Goal: Information Seeking & Learning: Check status

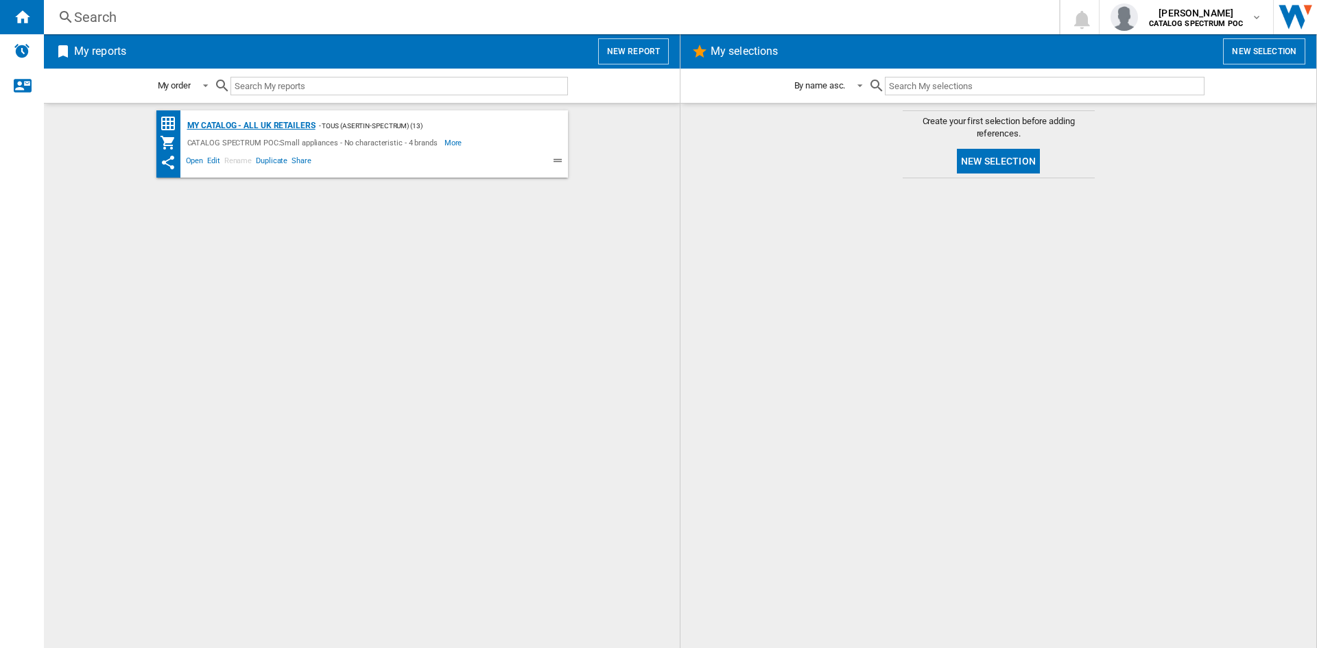
click at [220, 119] on div "My Catalog - all UK retailers" at bounding box center [250, 125] width 132 height 17
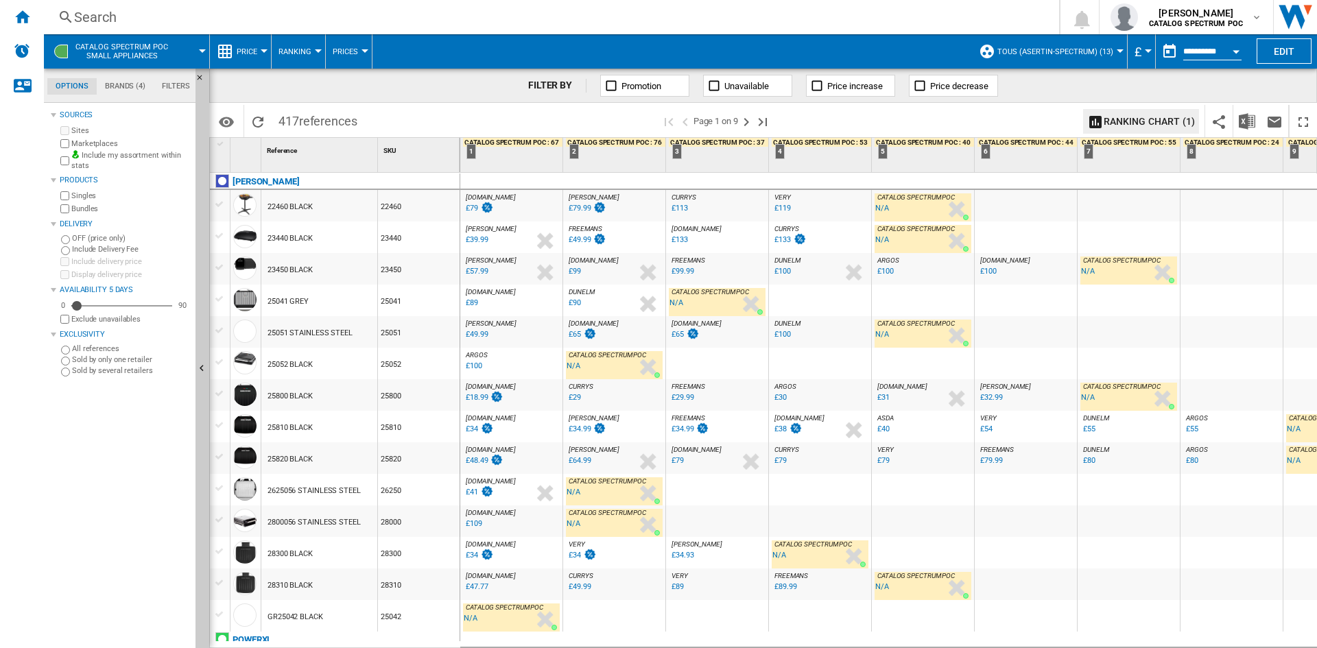
click at [108, 91] on md-tab-item "Brands (4)" at bounding box center [125, 86] width 57 height 16
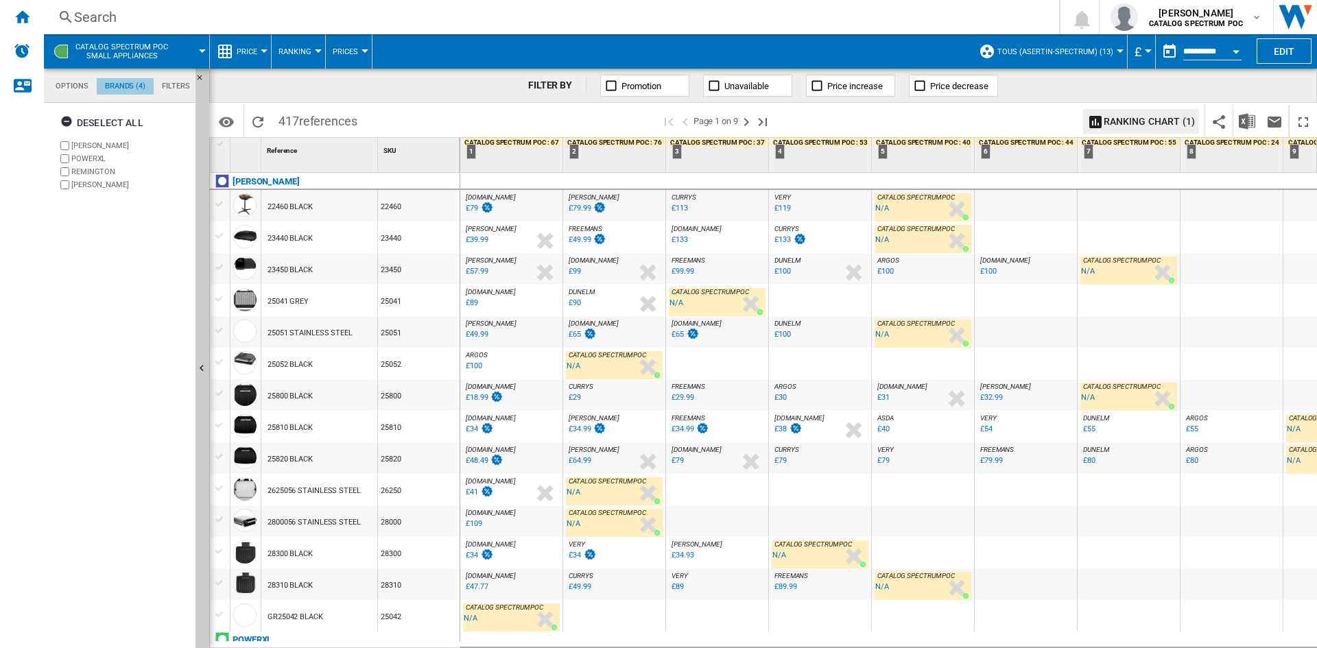
scroll to position [53, 0]
click at [91, 143] on label "[PERSON_NAME]" at bounding box center [130, 146] width 119 height 10
click at [93, 159] on label "POWERXL" at bounding box center [130, 159] width 119 height 10
click at [93, 177] on label "REMINGTON" at bounding box center [130, 172] width 119 height 10
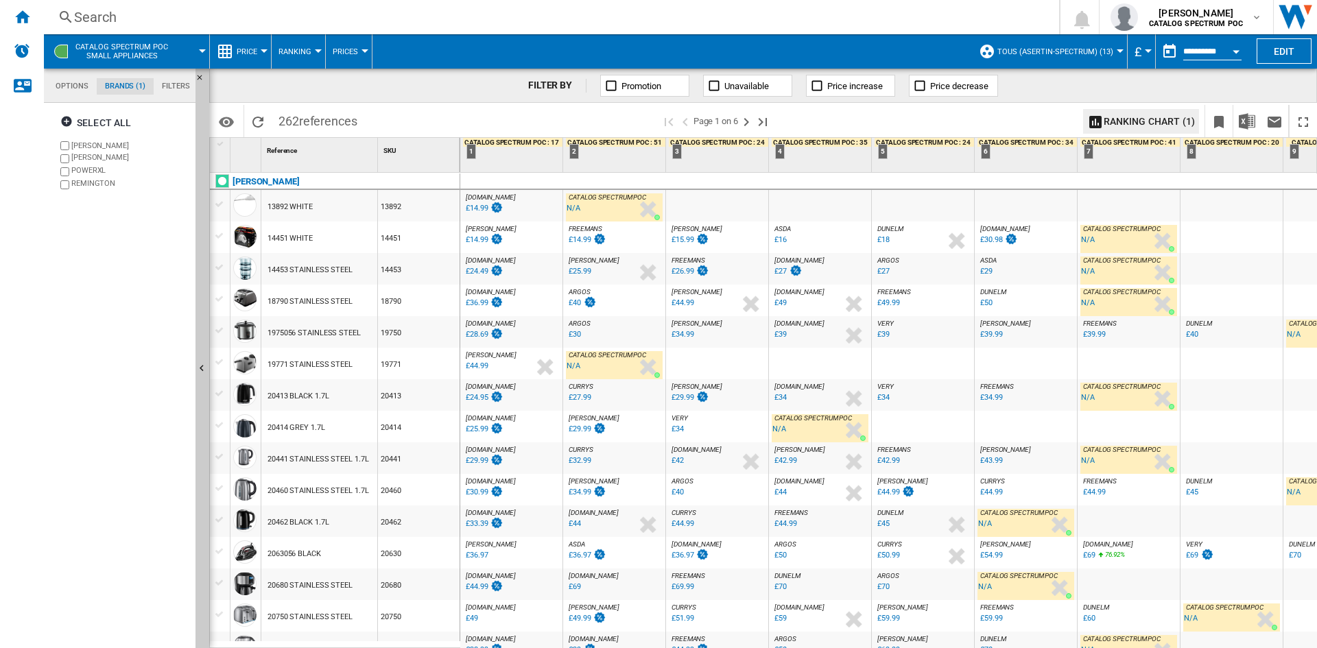
click at [260, 43] on button "Price" at bounding box center [250, 51] width 27 height 34
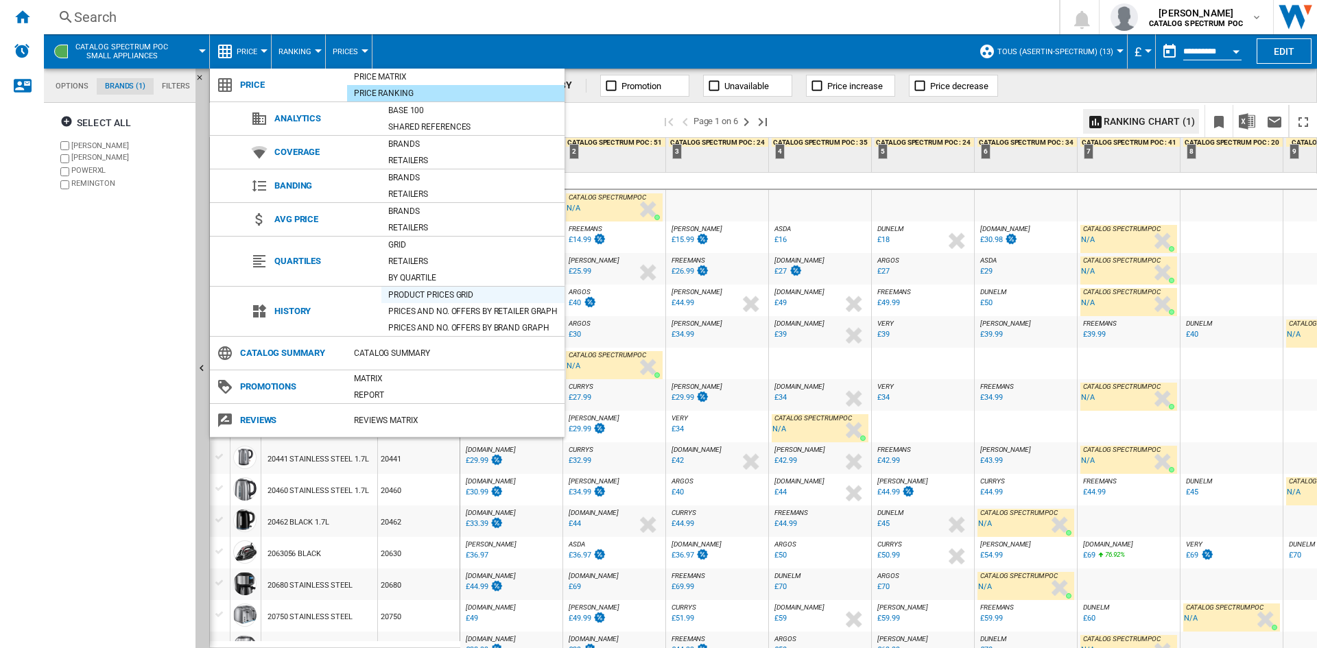
click at [450, 302] on div "Product prices grid" at bounding box center [472, 295] width 183 height 16
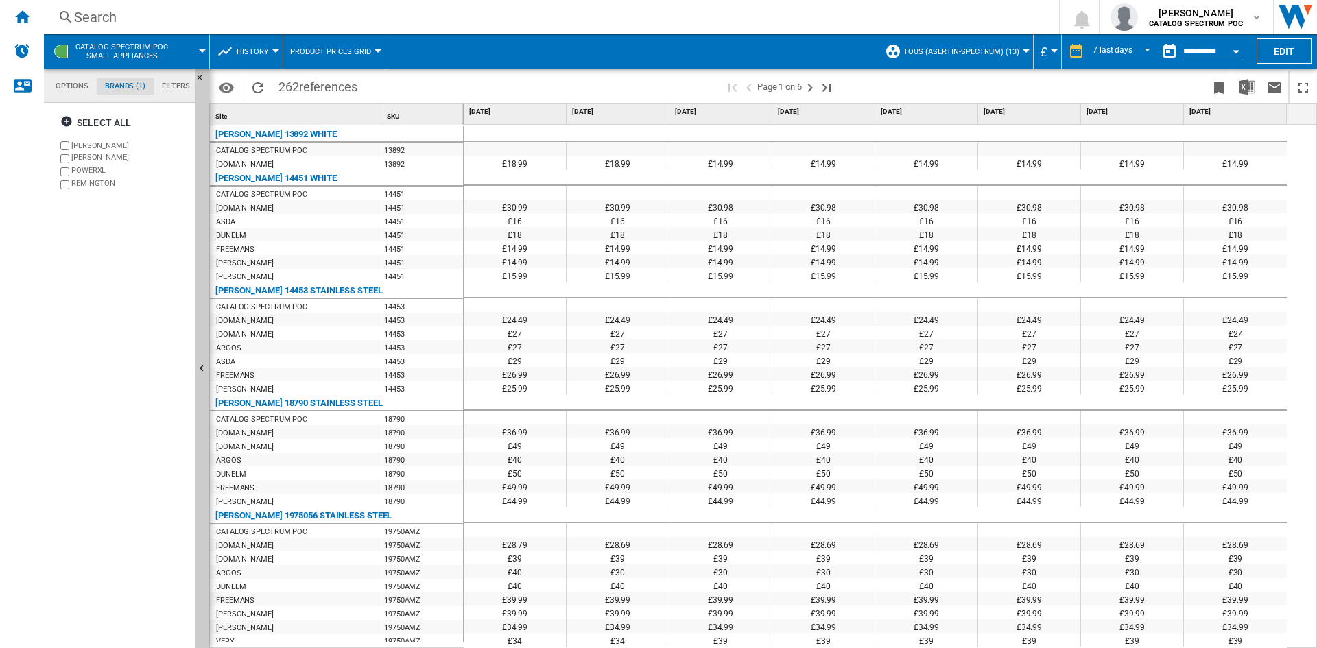
click at [261, 49] on span "History" at bounding box center [253, 51] width 32 height 9
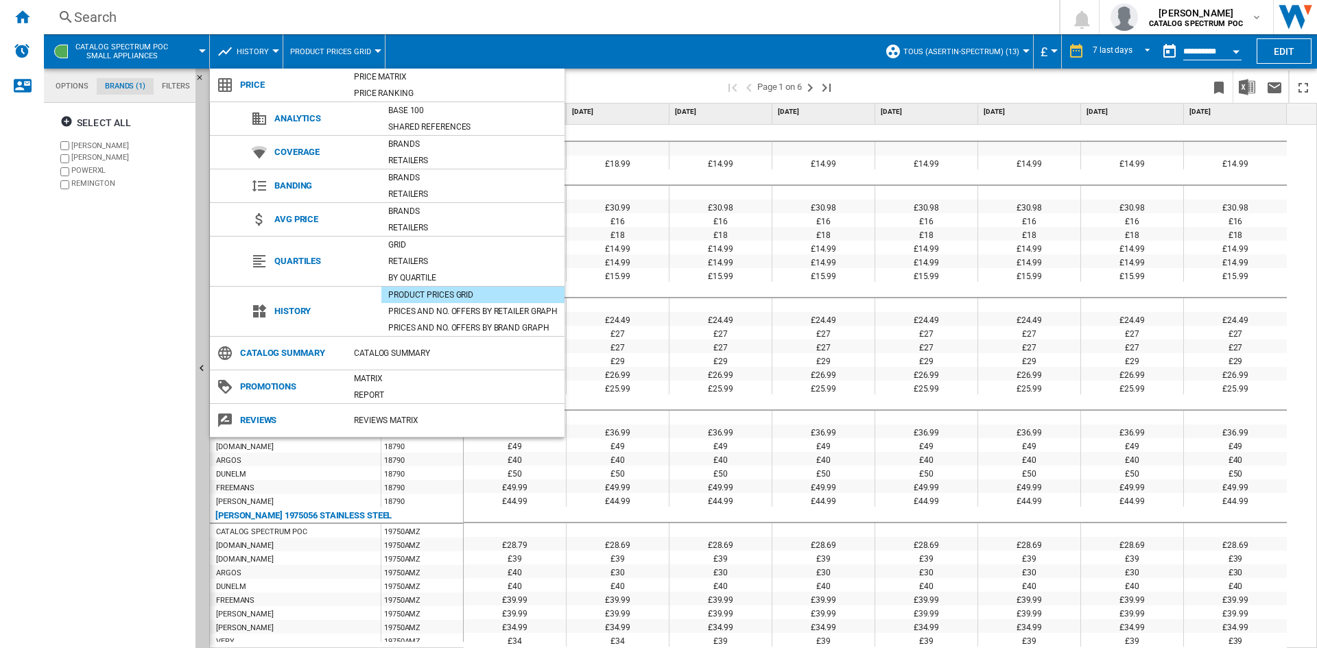
click at [621, 67] on md-backdrop at bounding box center [658, 324] width 1317 height 648
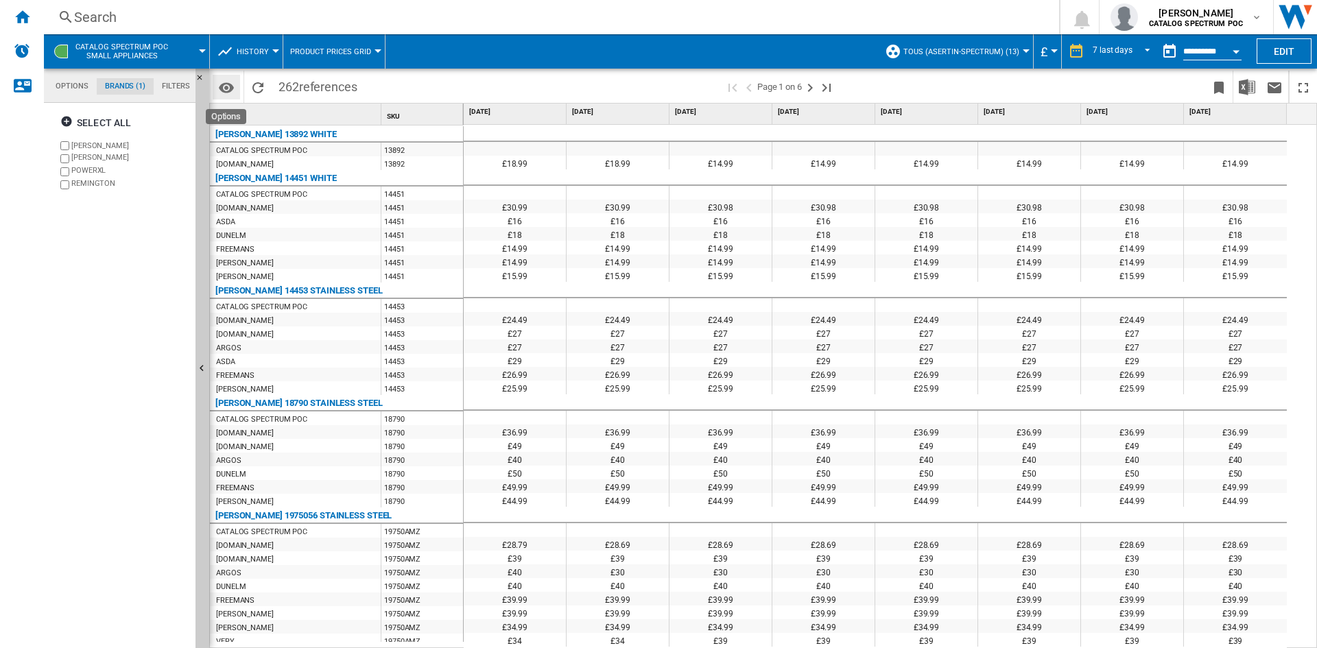
click at [226, 83] on md-icon "Options" at bounding box center [226, 88] width 16 height 16
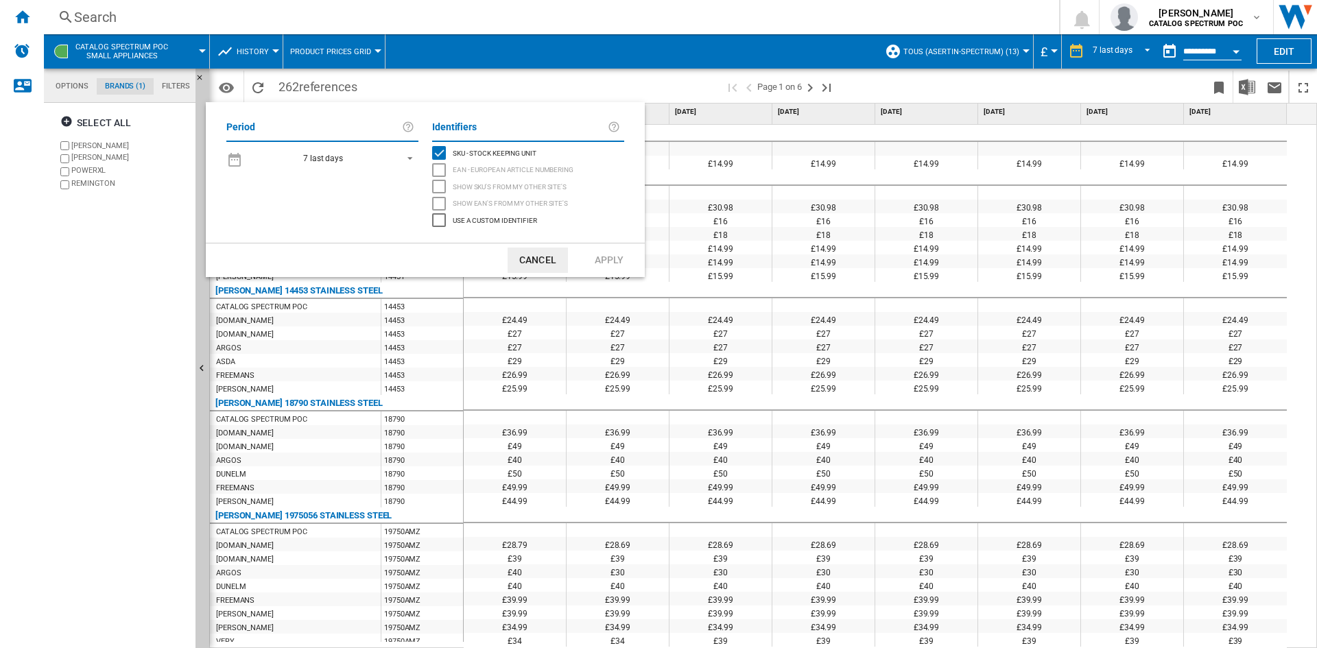
click at [407, 160] on span "REPORTS.WIZARD.STEPS.REPORT.STEPS.REPORT_OPTIONS.PERIOD: 7 last days" at bounding box center [406, 157] width 16 height 12
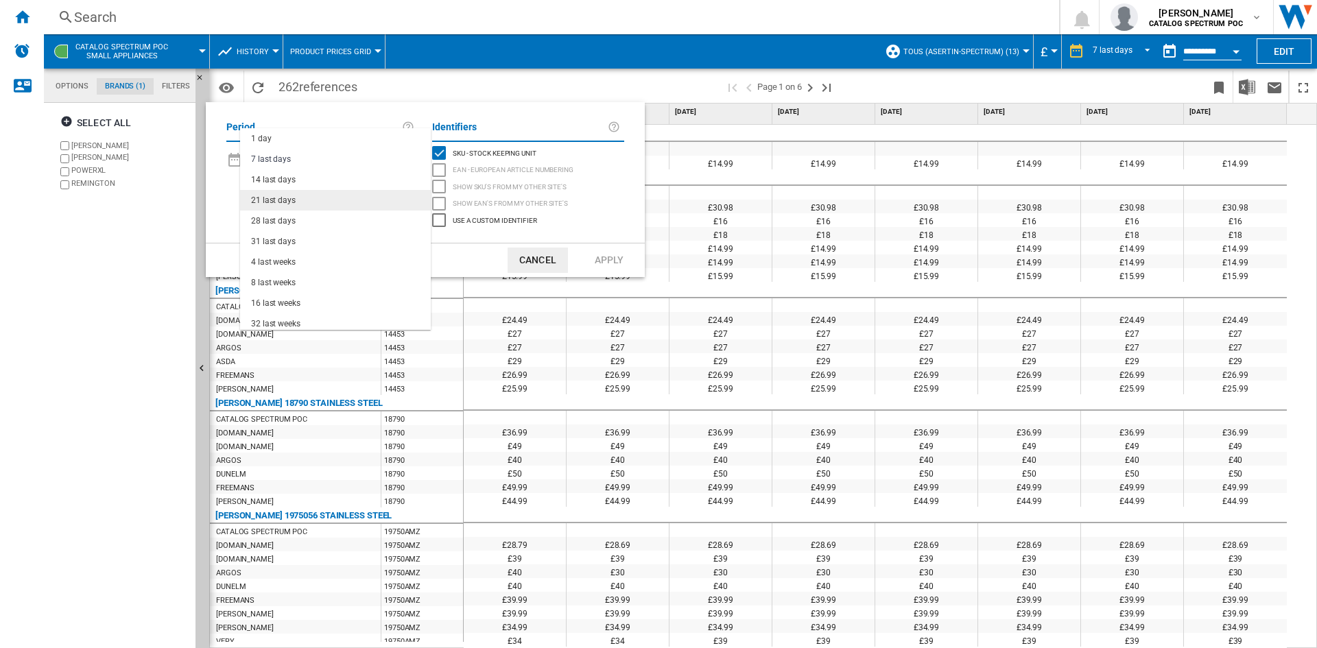
click at [375, 197] on md-option "21 last days" at bounding box center [335, 200] width 191 height 21
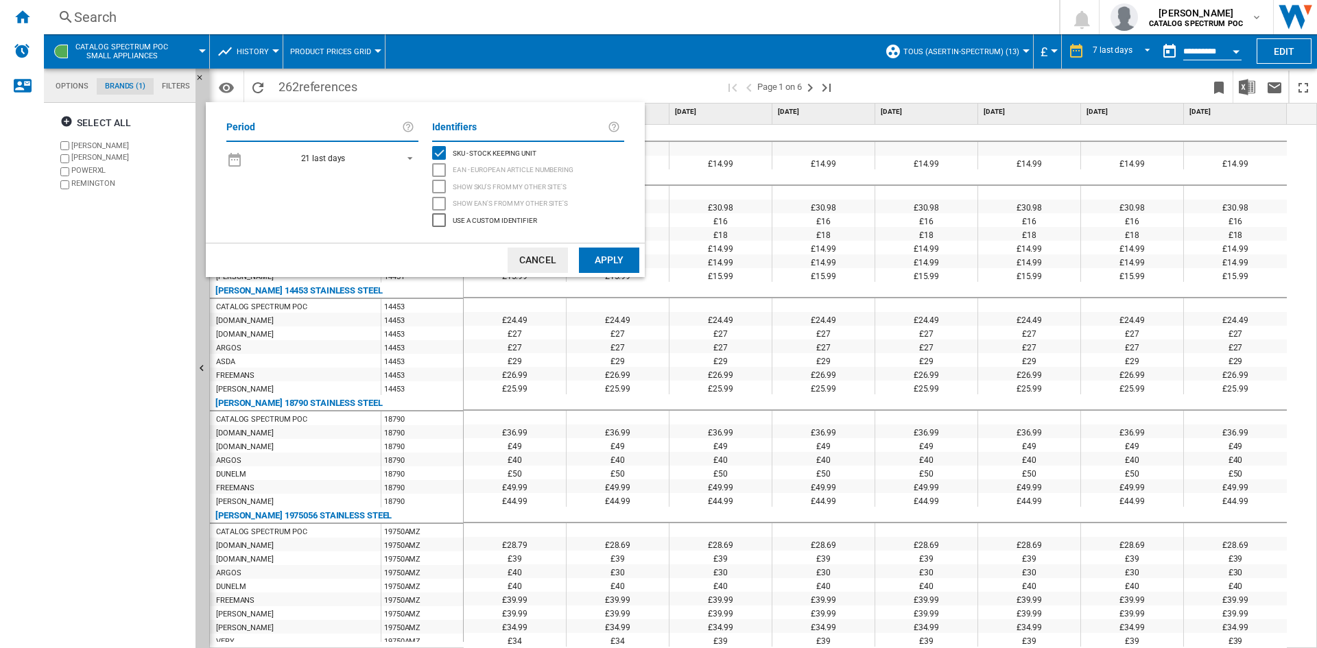
click at [599, 254] on button "Apply" at bounding box center [609, 260] width 60 height 25
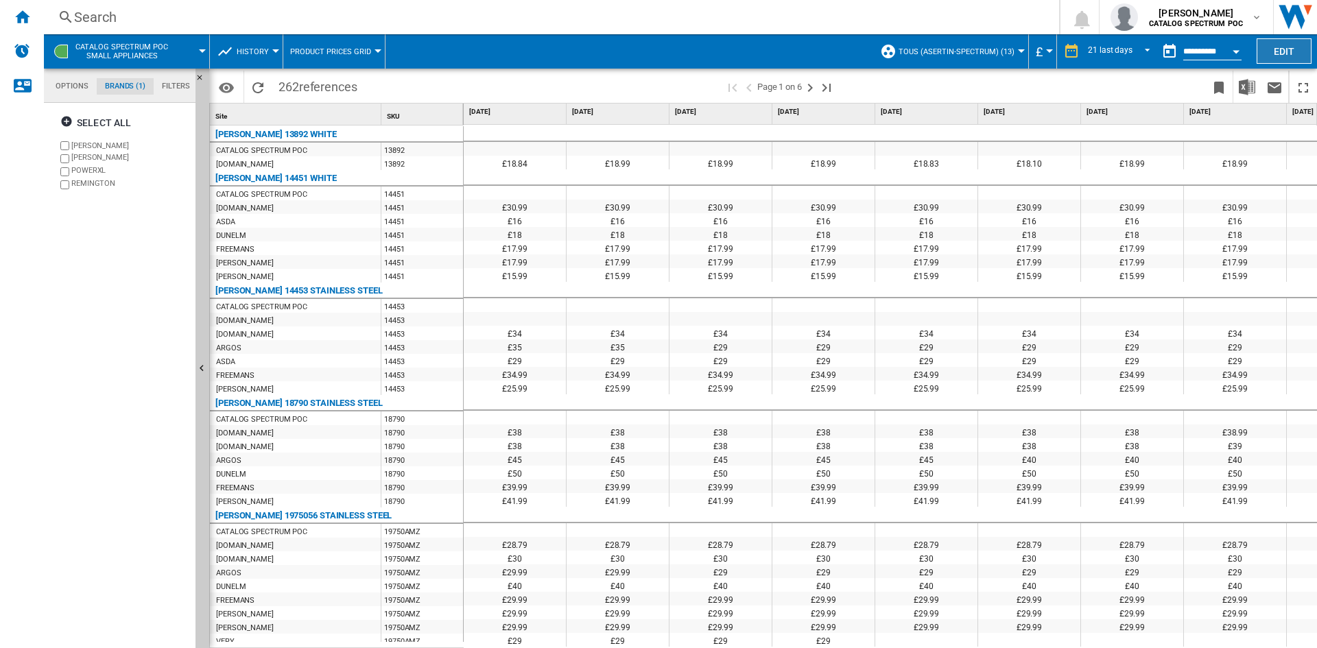
click at [1286, 49] on button "Edit" at bounding box center [1284, 50] width 55 height 25
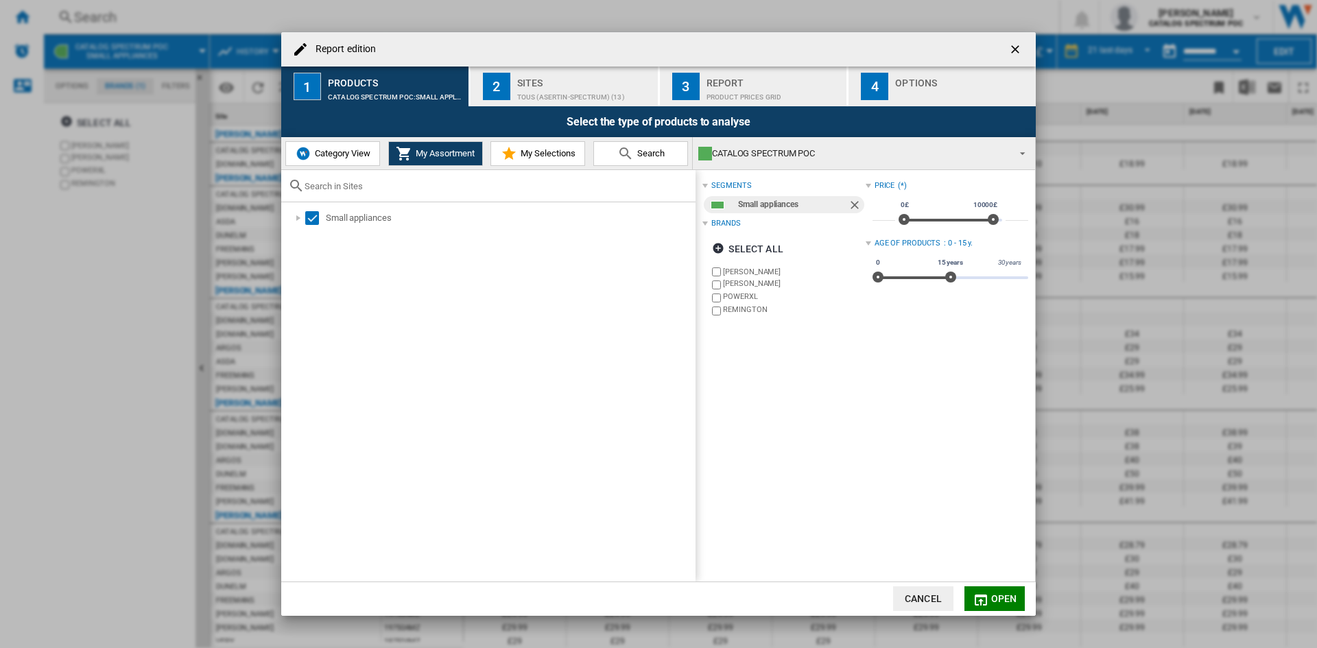
click at [637, 153] on span "Search" at bounding box center [649, 153] width 31 height 10
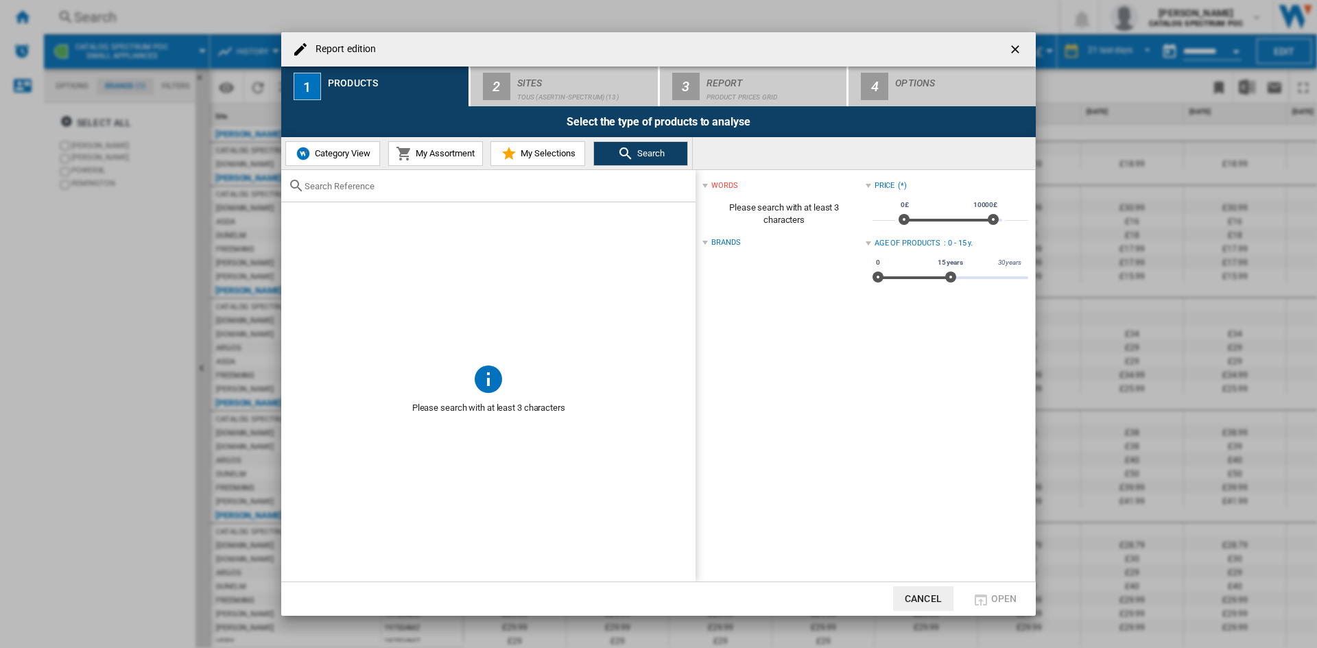
click at [352, 188] on input "text" at bounding box center [497, 186] width 384 height 10
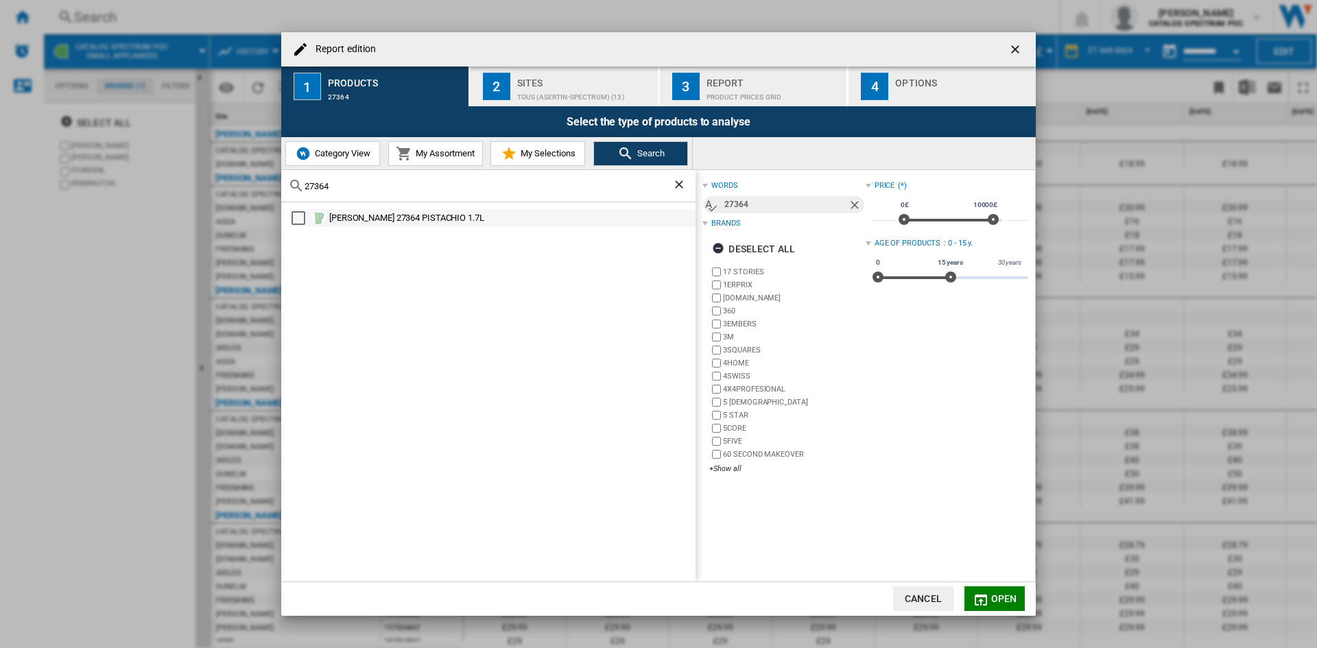
type input "27364"
click at [304, 222] on div "Select" at bounding box center [299, 218] width 14 height 14
click at [359, 187] on input "27364" at bounding box center [489, 186] width 368 height 10
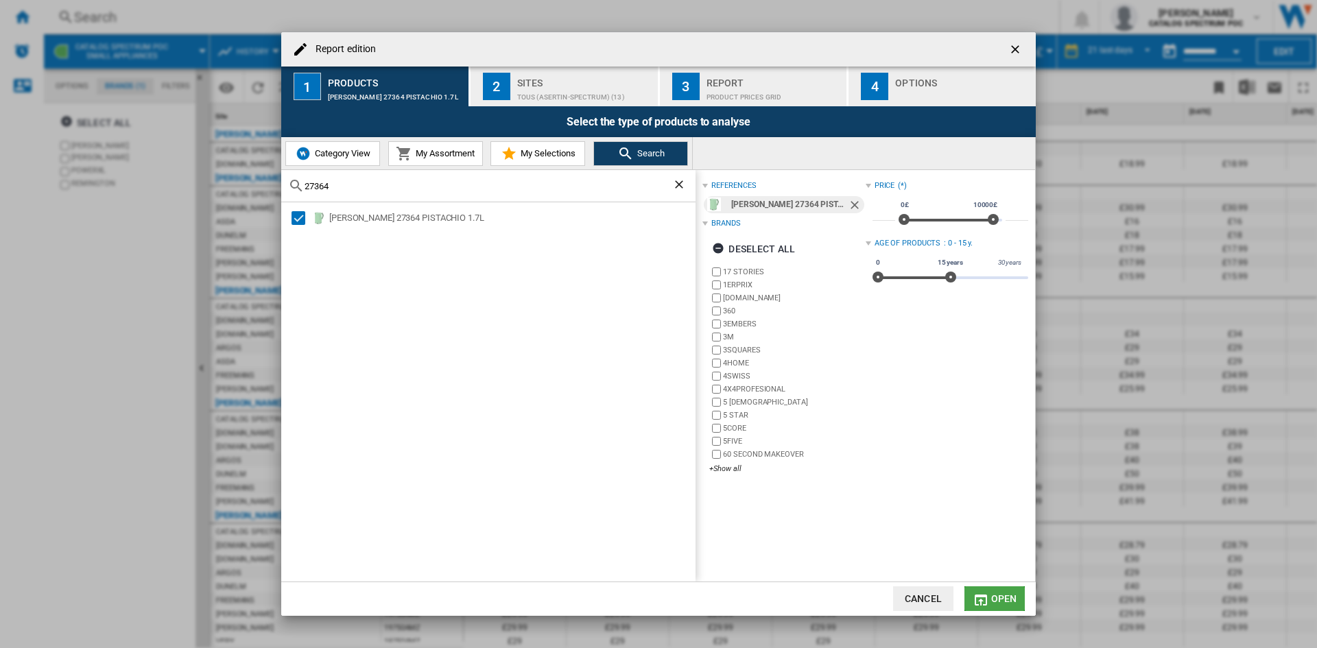
click at [999, 595] on span "Open" at bounding box center [1004, 598] width 26 height 11
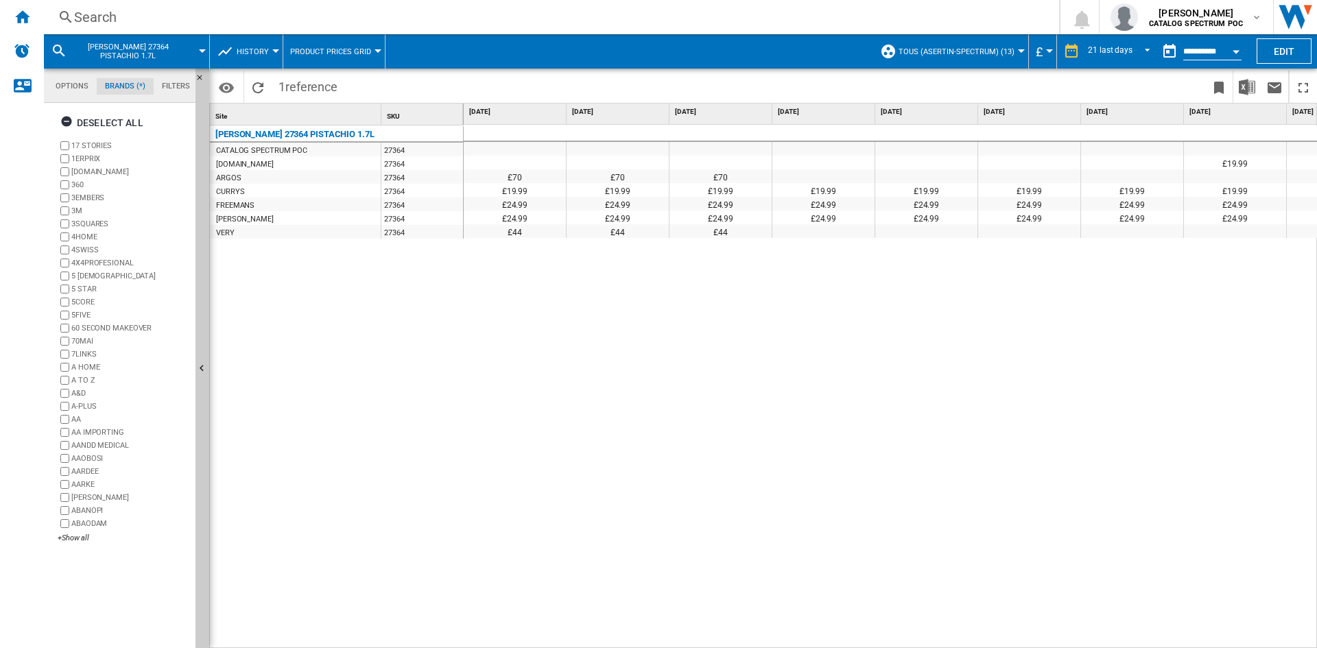
drag, startPoint x: 601, startPoint y: 641, endPoint x: 533, endPoint y: 639, distance: 67.9
click at [533, 639] on div "£19.99 £19.99 £19.99 £19.99 £19.99 £19.99 £19.99 £19.99 £19.99 £19.99 £19.99 £1…" at bounding box center [891, 387] width 854 height 524
click at [216, 82] on button "Options" at bounding box center [226, 87] width 27 height 25
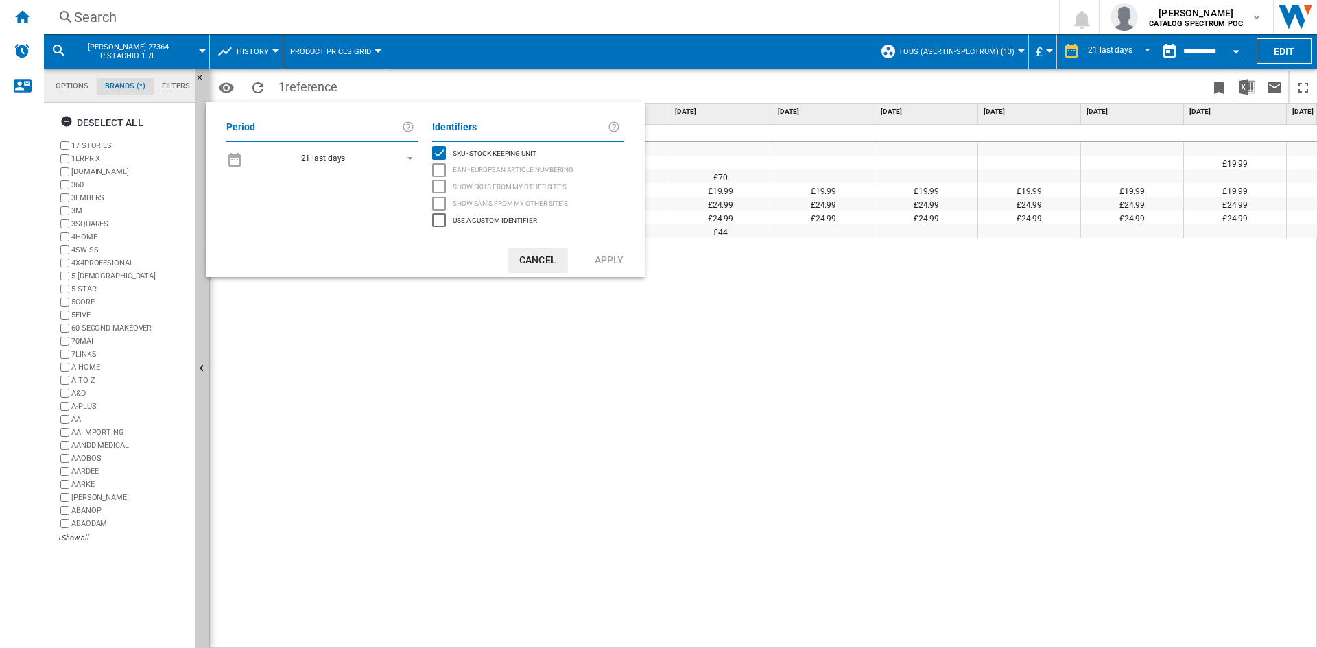
click at [370, 158] on span "21 last days" at bounding box center [323, 159] width 144 height 12
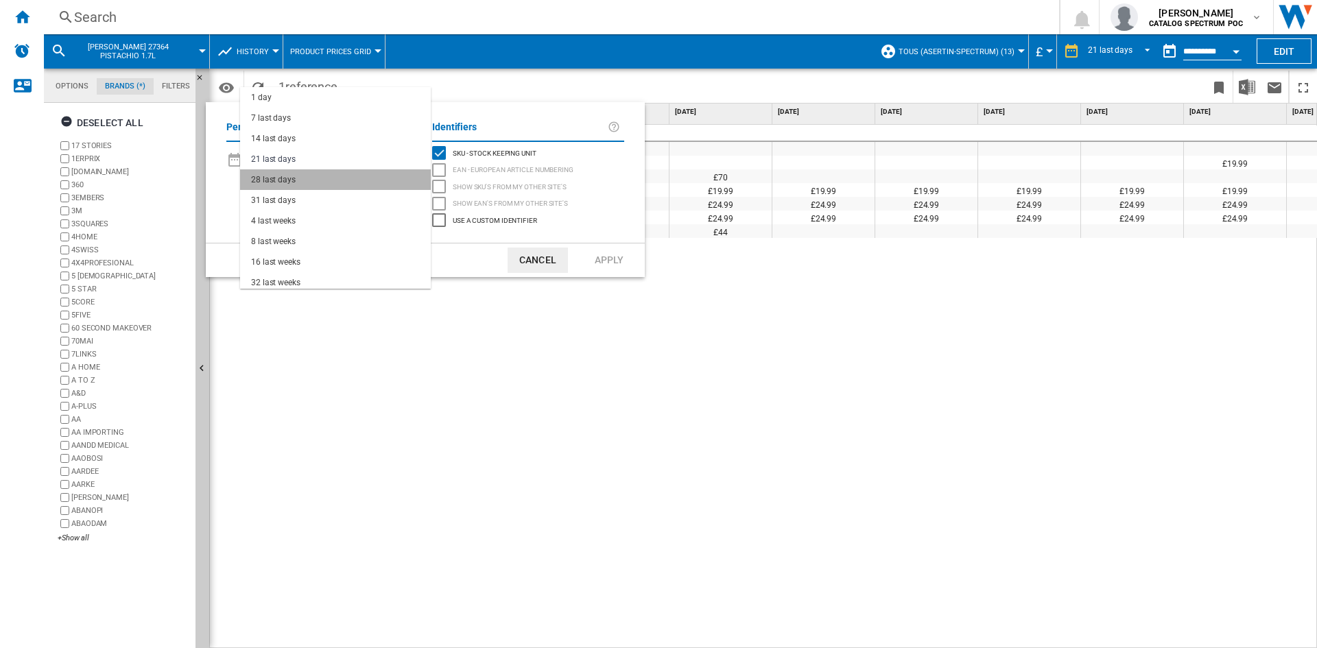
click at [358, 178] on md-option "28 last days" at bounding box center [335, 179] width 191 height 21
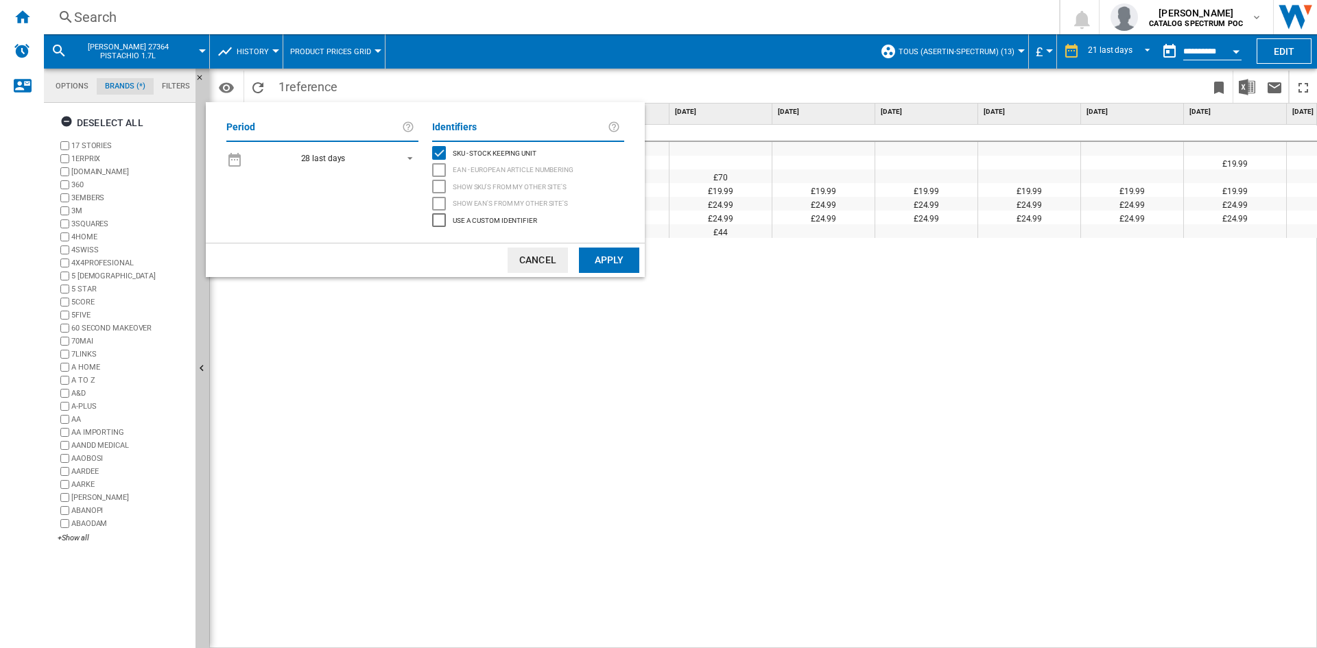
click at [628, 261] on button "Apply" at bounding box center [609, 260] width 60 height 25
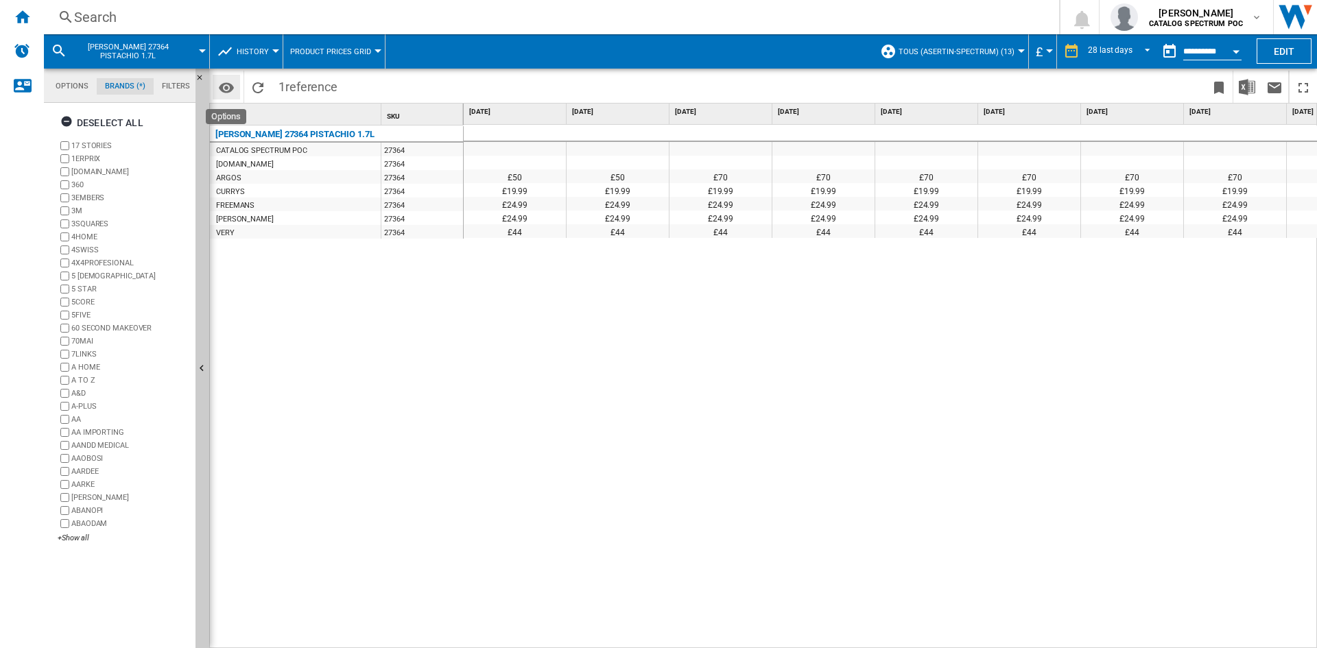
click at [230, 88] on md-icon "Options" at bounding box center [226, 88] width 16 height 16
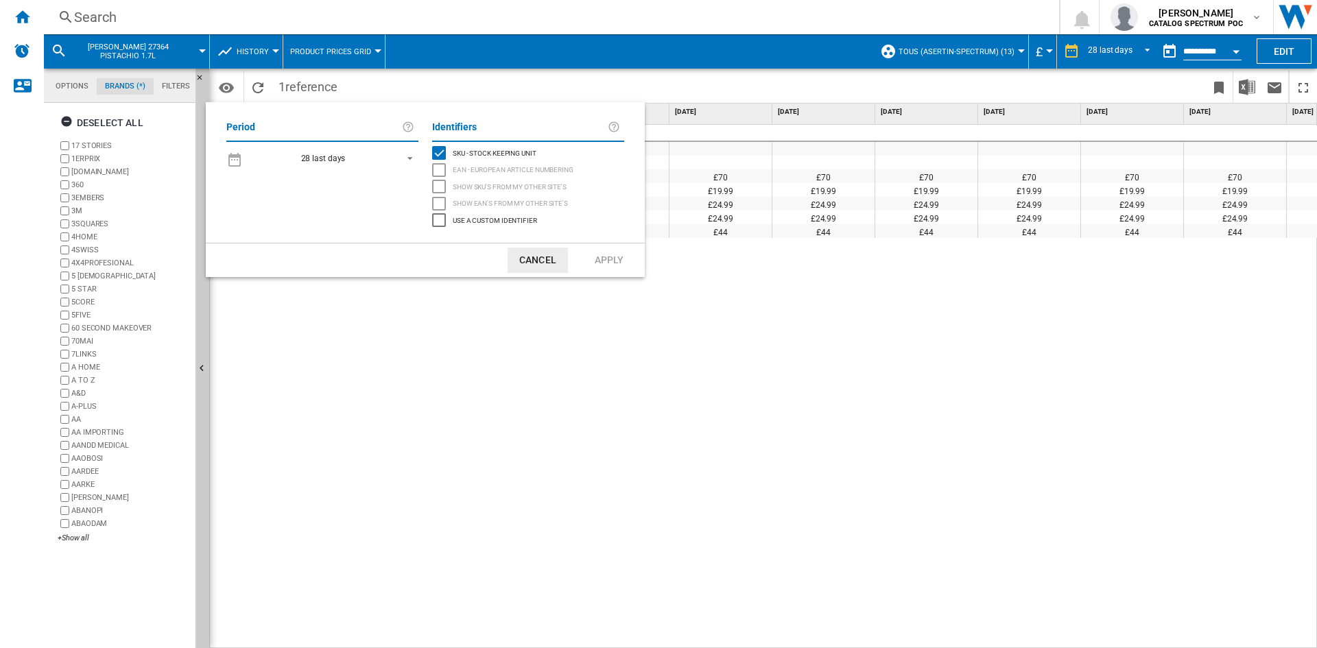
click at [406, 158] on span "REPORTS.WIZARD.STEPS.REPORT.STEPS.REPORT_OPTIONS.PERIOD: 28 last days" at bounding box center [406, 157] width 16 height 12
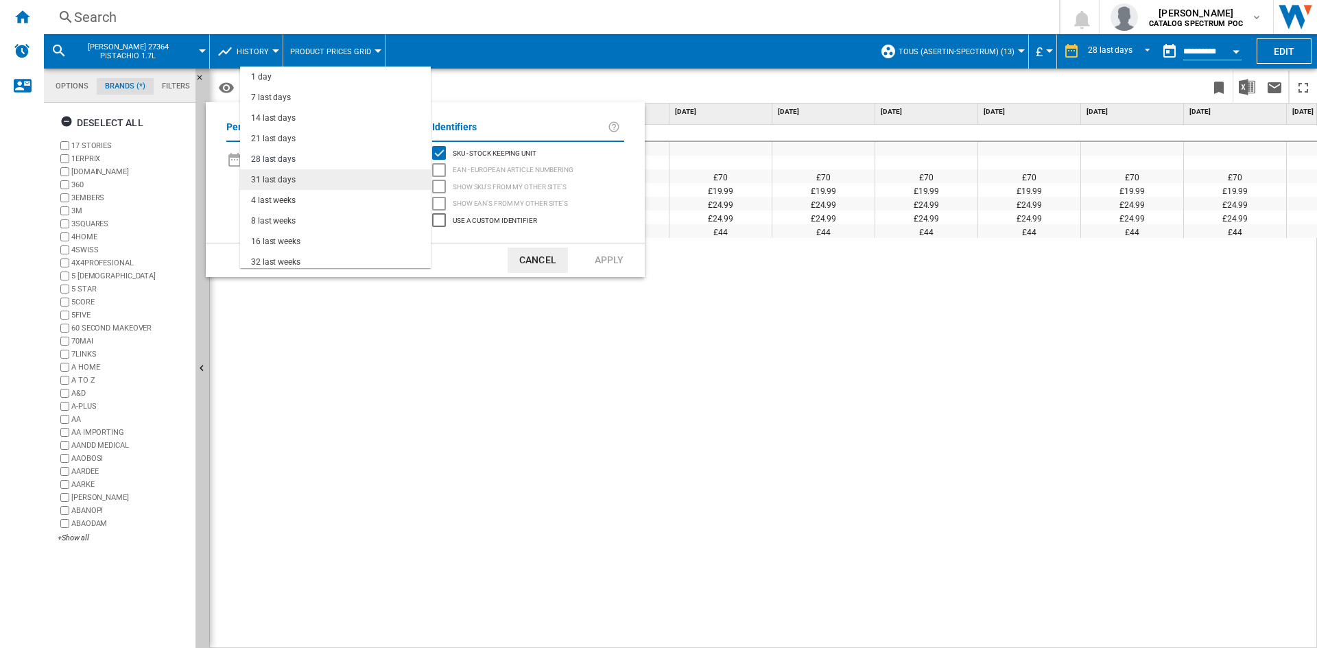
click at [398, 171] on md-option "31 last days" at bounding box center [335, 179] width 191 height 21
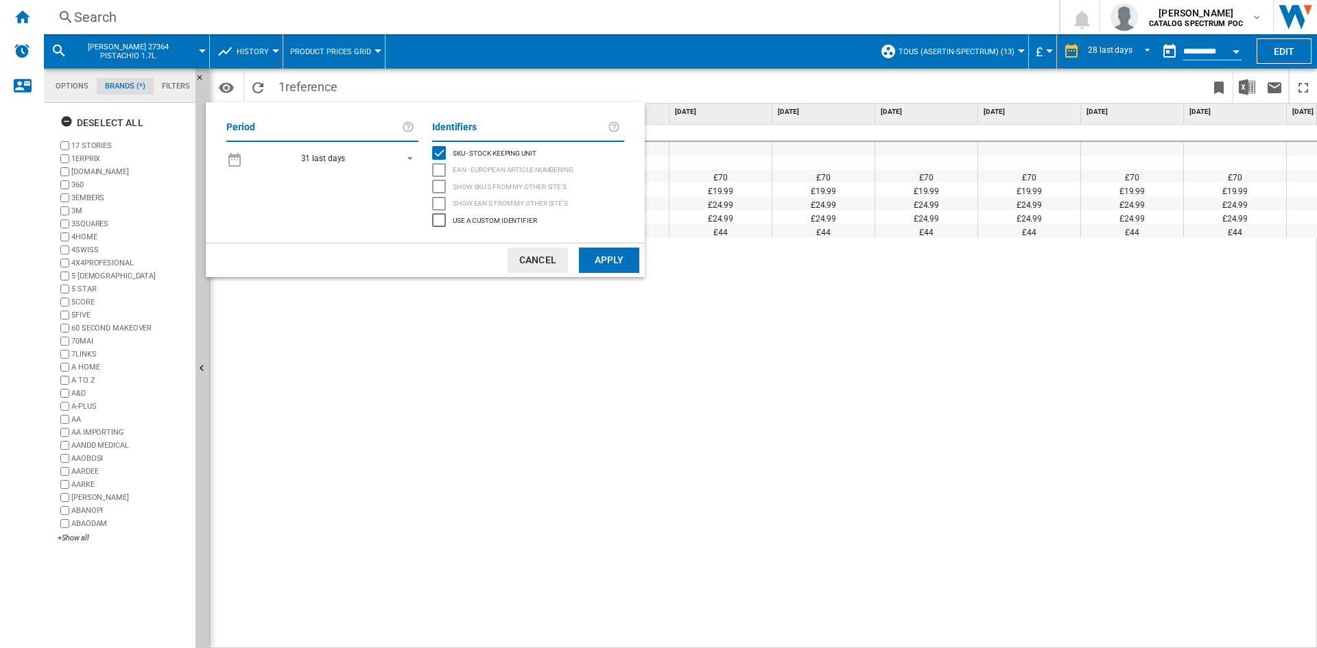
click at [625, 257] on button "Apply" at bounding box center [609, 260] width 60 height 25
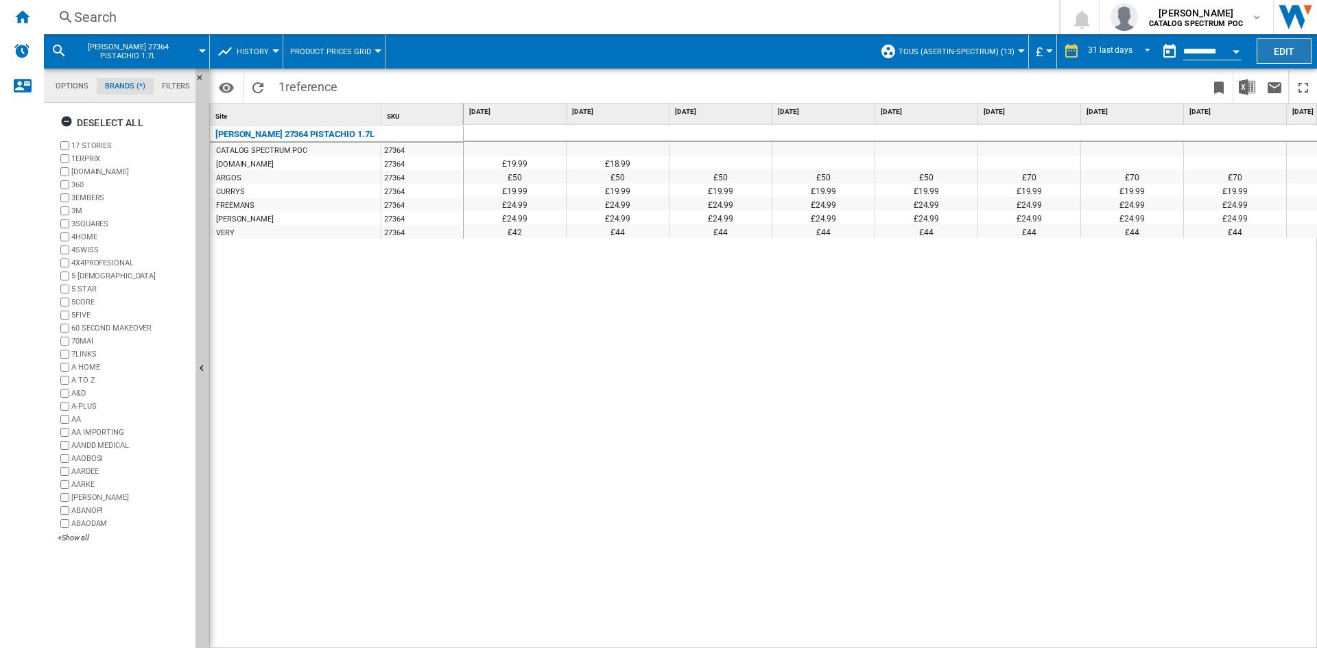
click at [1287, 49] on button "Edit" at bounding box center [1284, 50] width 55 height 25
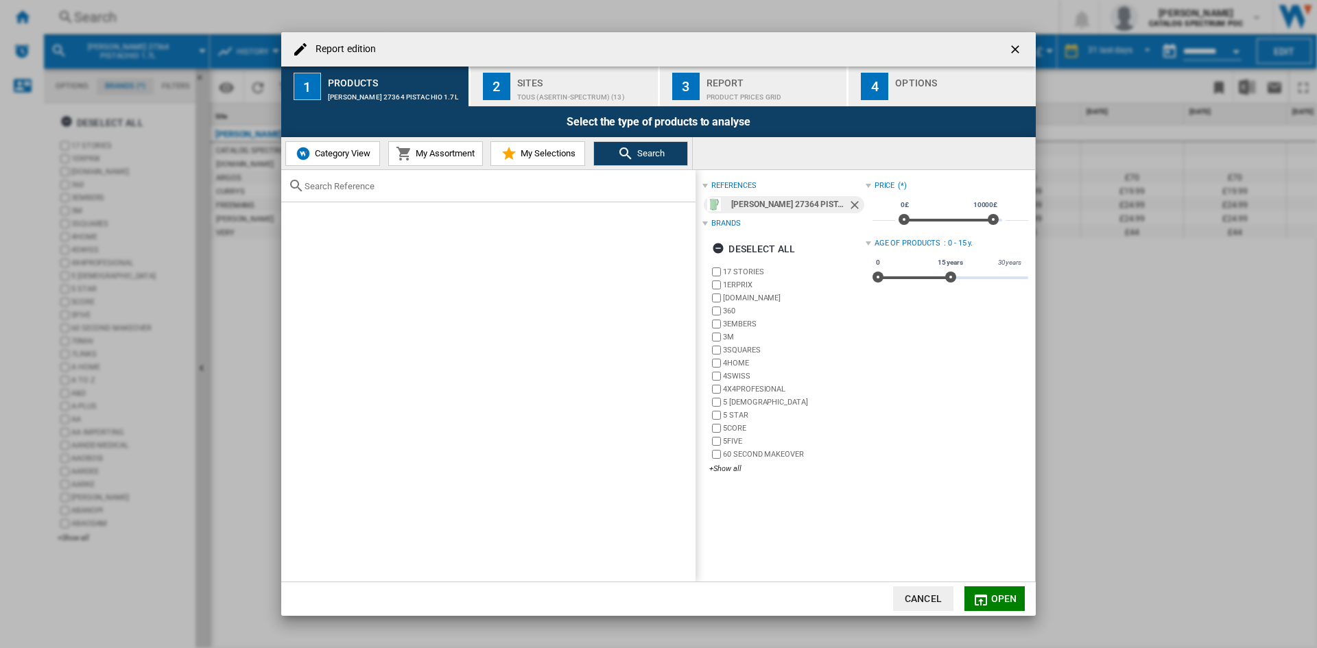
click at [364, 189] on input "Report edition ..." at bounding box center [497, 186] width 384 height 10
type input "27362"
click at [298, 213] on div "Select" at bounding box center [299, 218] width 14 height 14
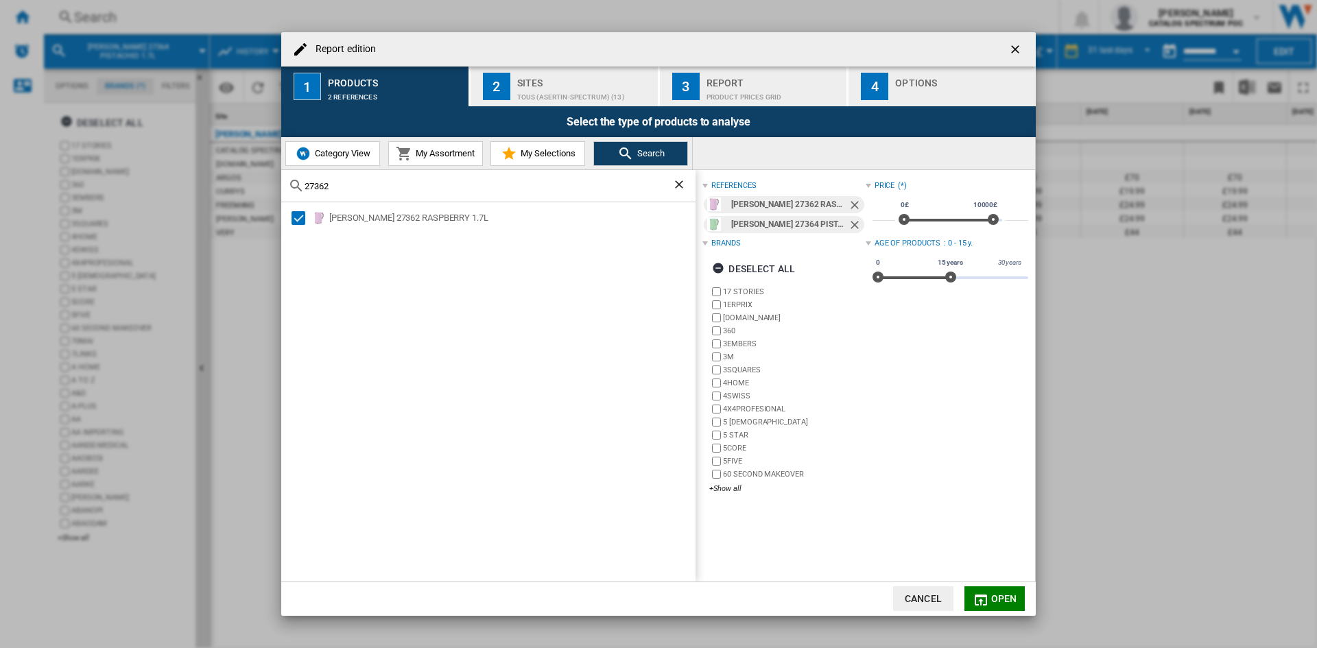
click at [992, 593] on span "Open" at bounding box center [1004, 598] width 26 height 11
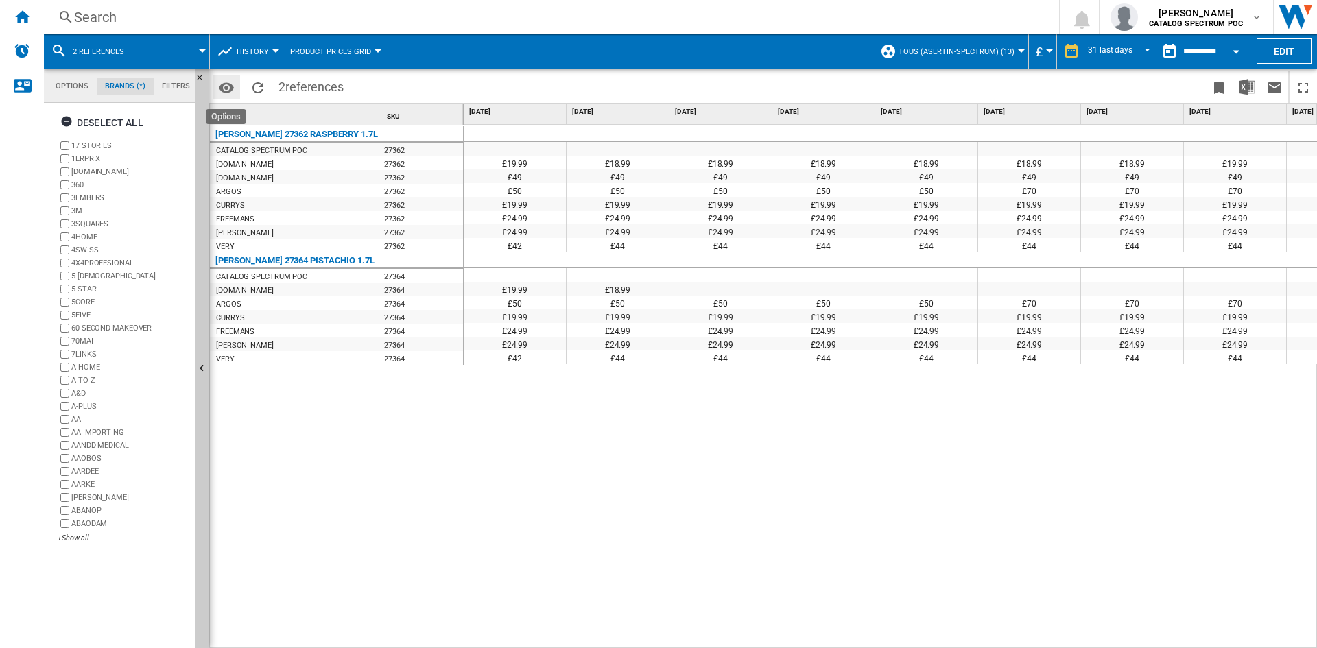
click at [237, 88] on button "Options" at bounding box center [226, 87] width 27 height 25
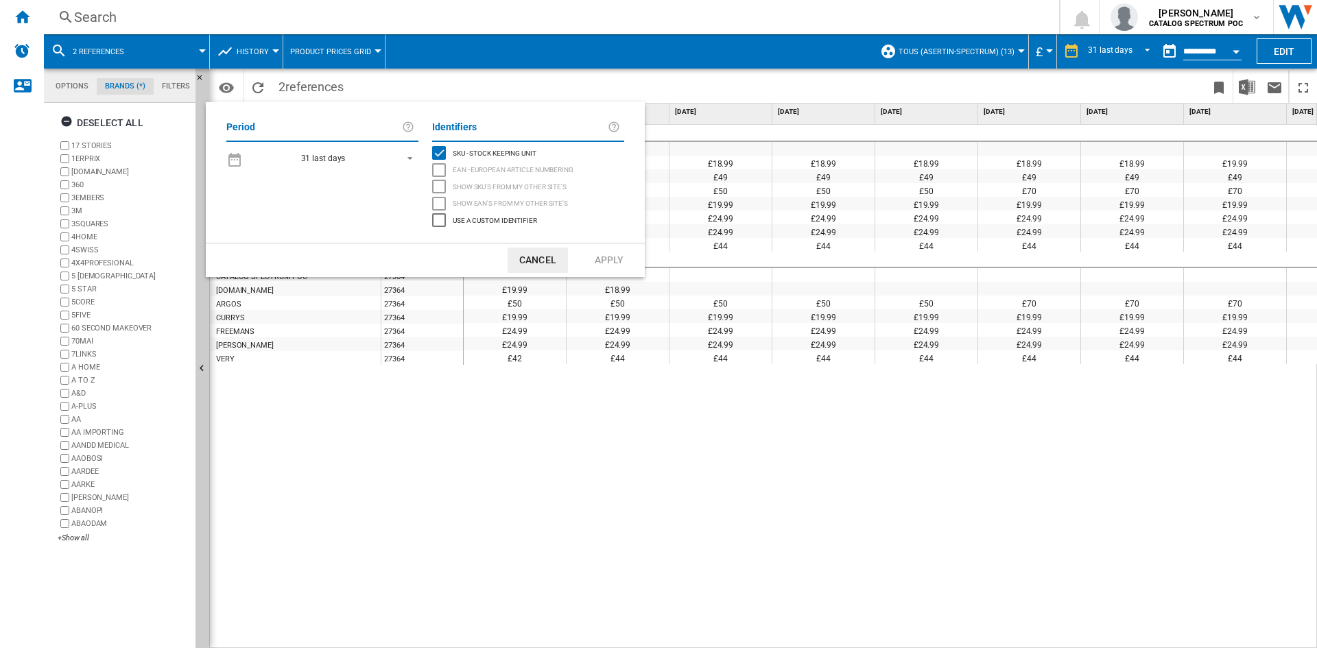
click at [414, 155] on span "REPORTS.WIZARD.STEPS.REPORT.STEPS.REPORT_OPTIONS.PERIOD: 31 last days" at bounding box center [406, 157] width 16 height 12
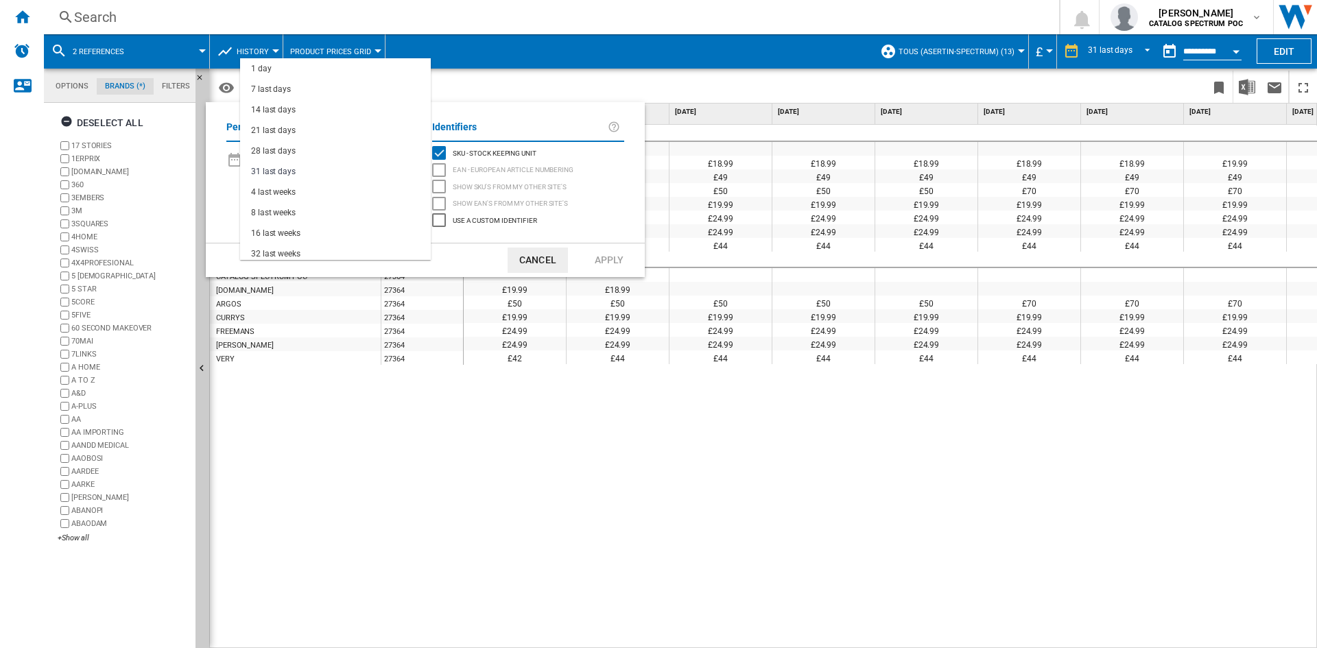
scroll to position [13, 0]
click at [365, 206] on md-option "8 last weeks" at bounding box center [335, 199] width 191 height 21
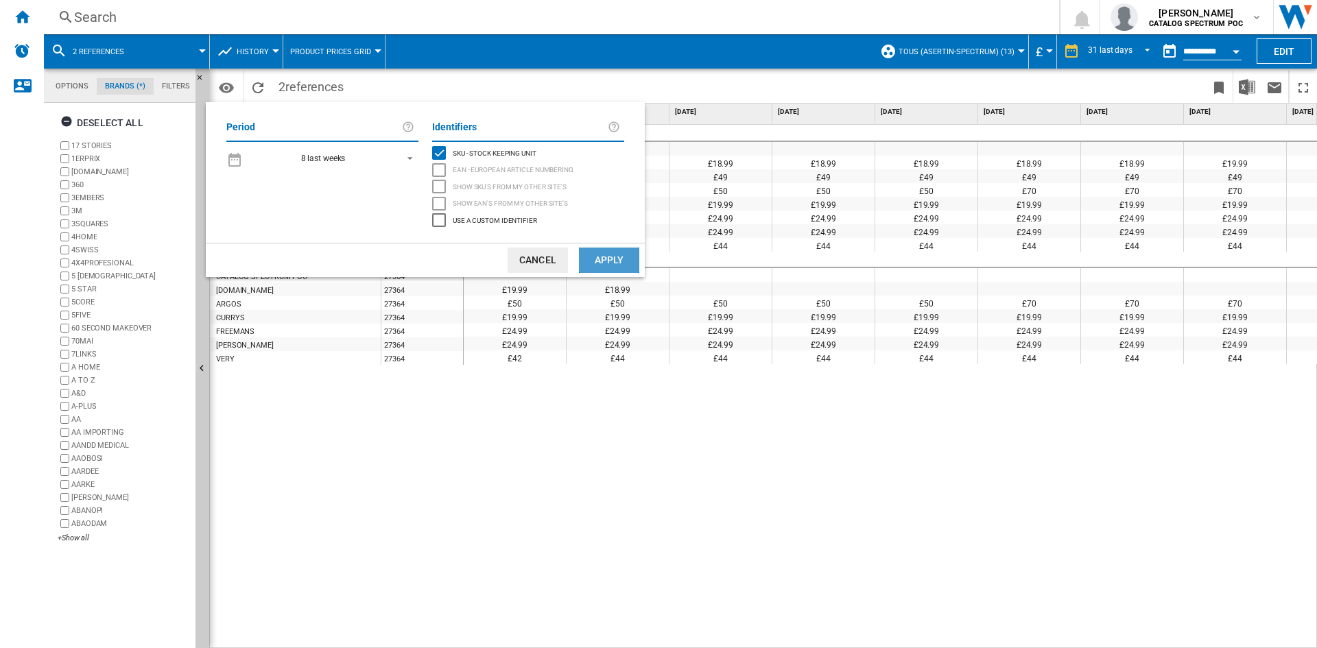
click at [605, 265] on button "Apply" at bounding box center [609, 260] width 60 height 25
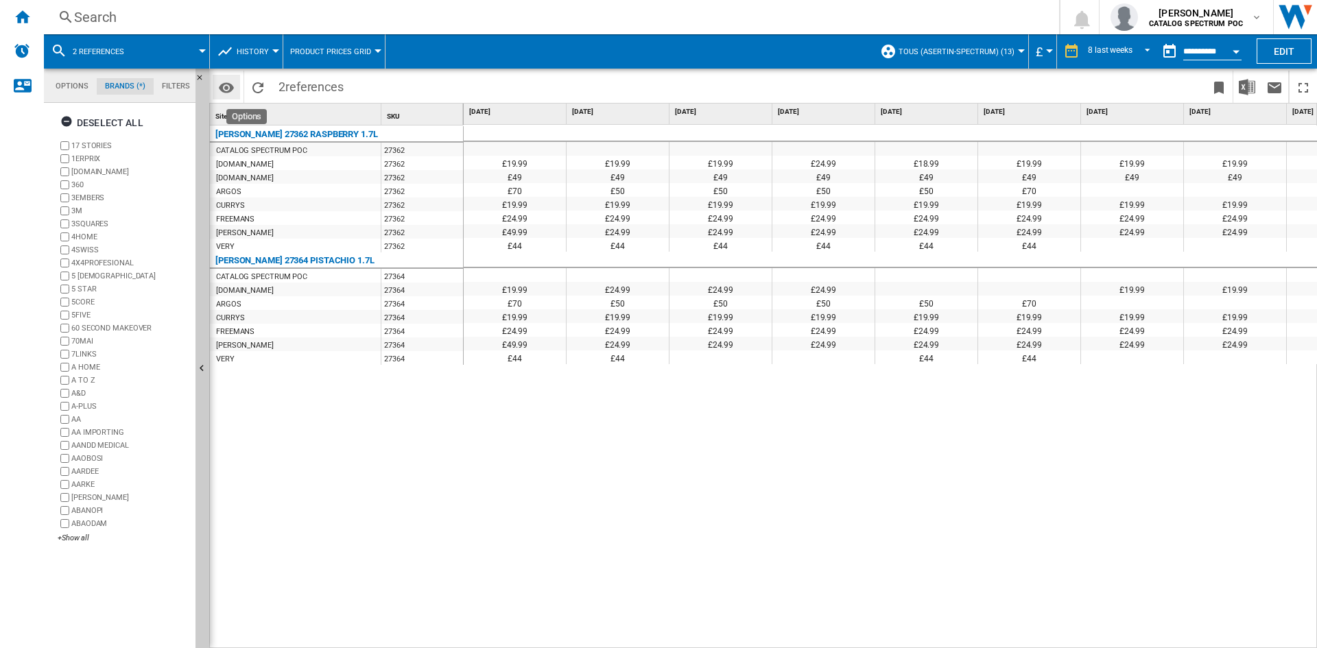
click at [233, 88] on md-icon "Options" at bounding box center [226, 88] width 16 height 16
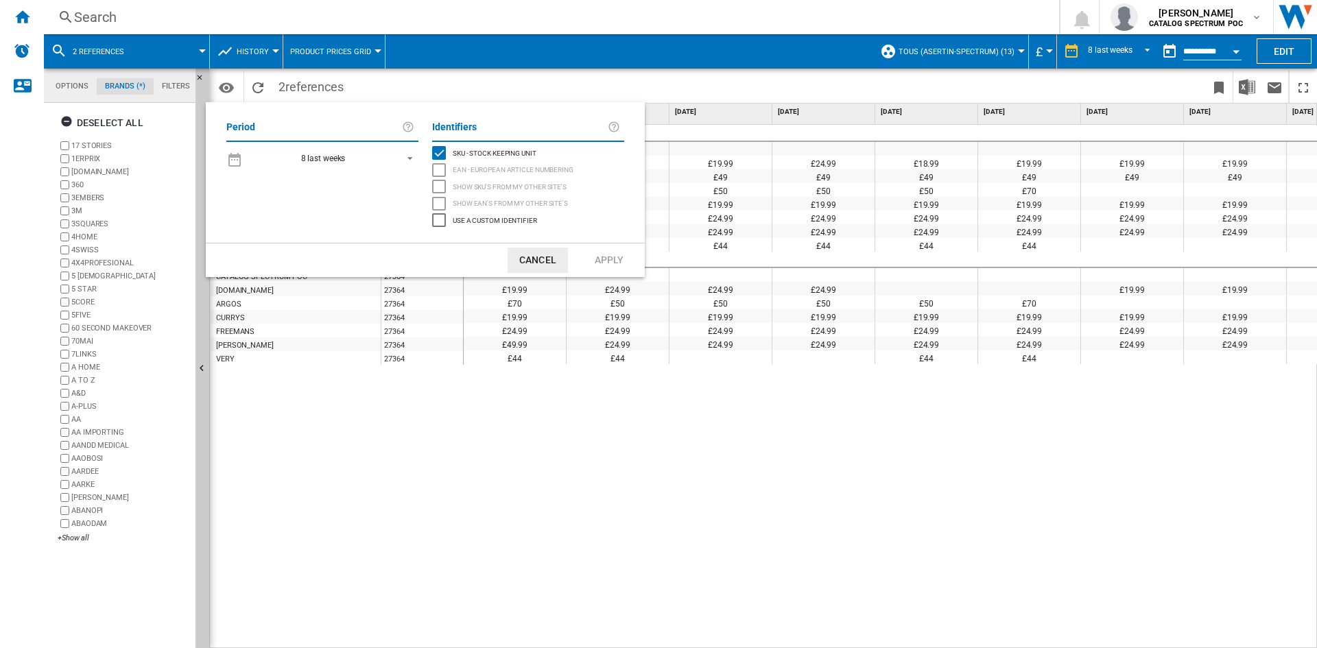
click at [413, 156] on span "REPORTS.WIZARD.STEPS.REPORT.STEPS.REPORT_OPTIONS.PERIOD: 8 last weeks" at bounding box center [406, 157] width 16 height 12
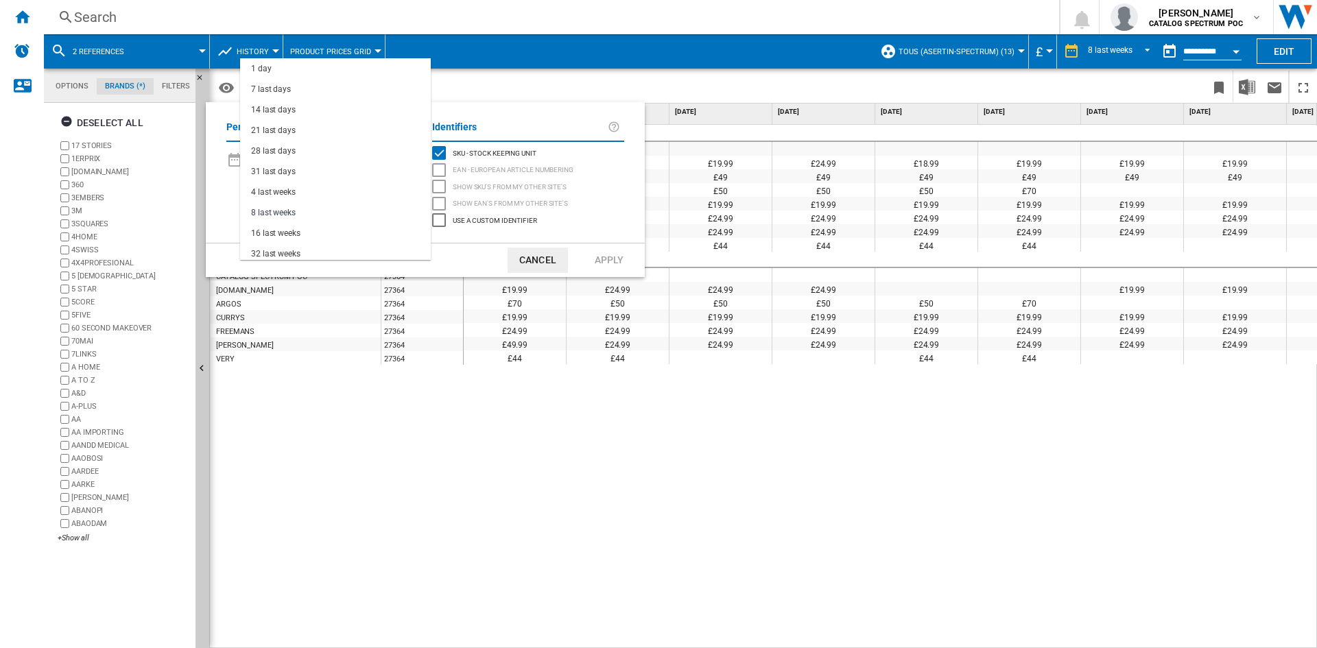
scroll to position [54, 0]
click at [389, 174] on md-option "16 last weeks" at bounding box center [335, 179] width 191 height 21
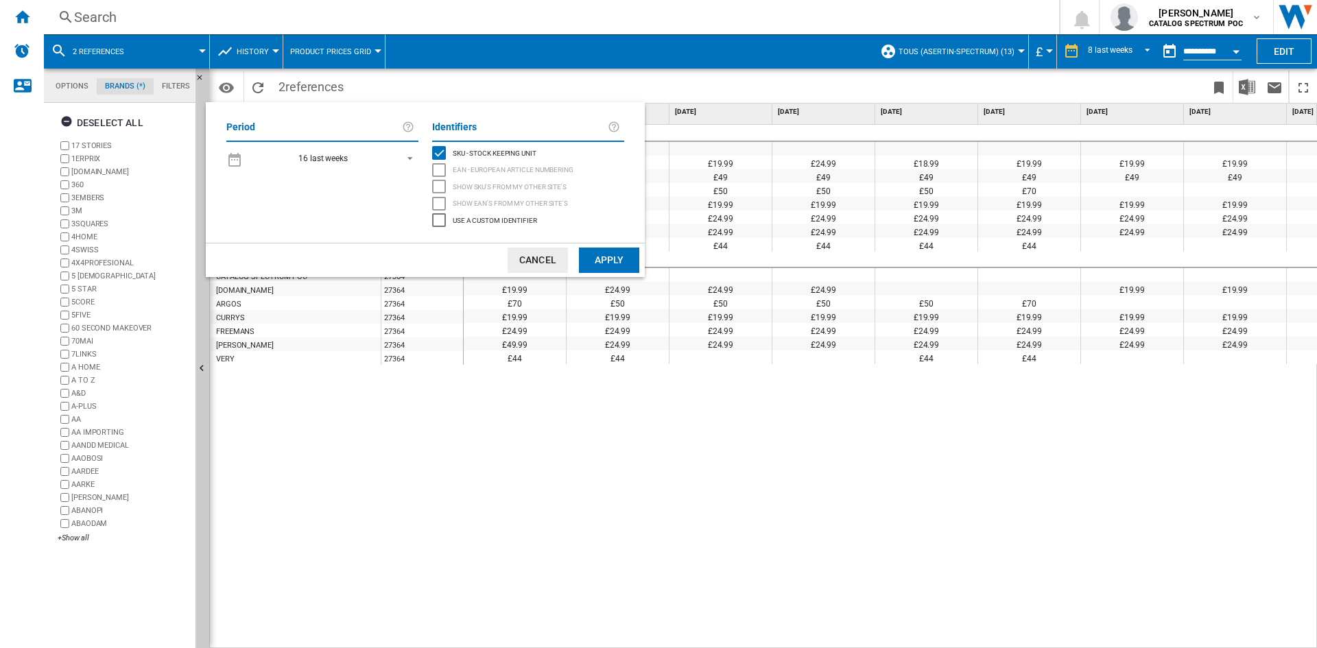
click at [617, 259] on button "Apply" at bounding box center [609, 260] width 60 height 25
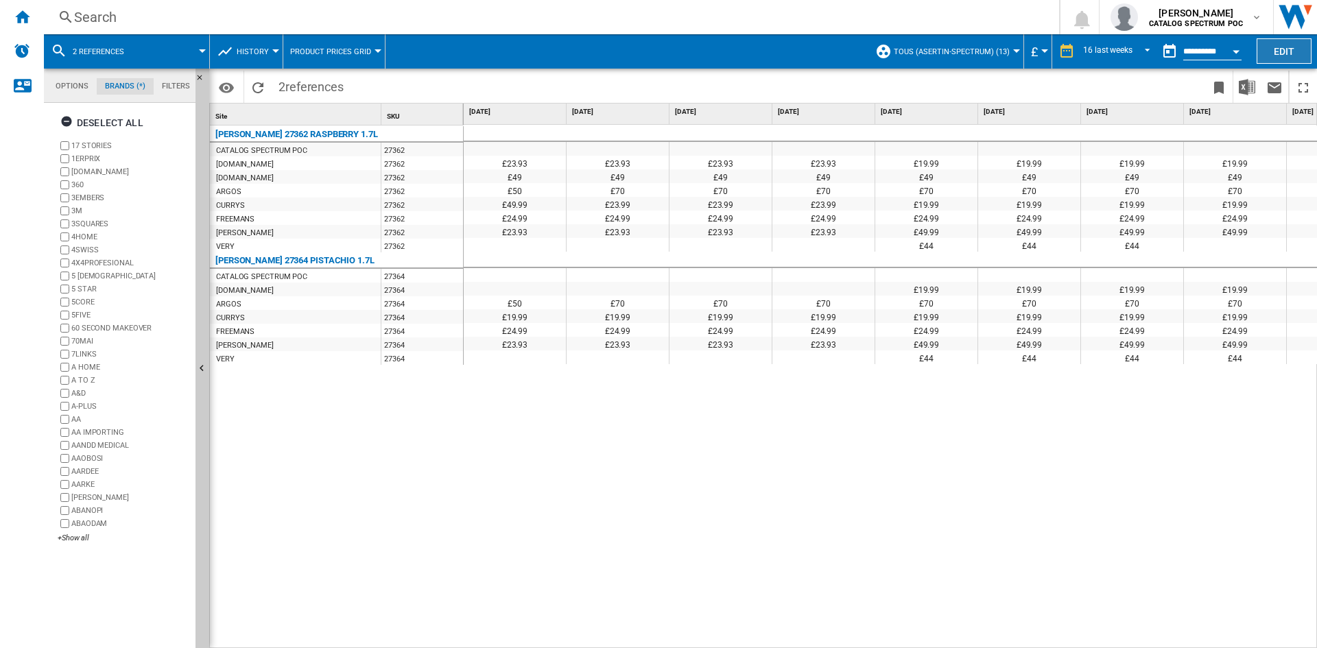
click at [1269, 48] on button "Edit" at bounding box center [1284, 50] width 55 height 25
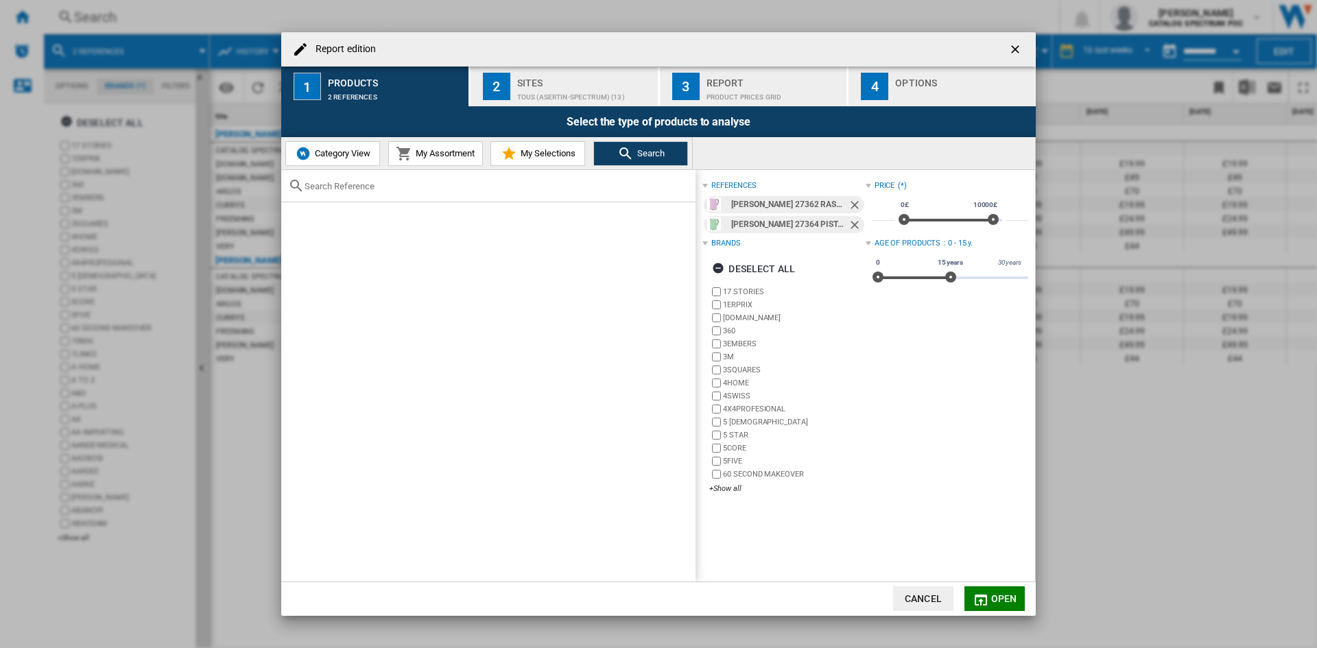
click at [582, 85] on div "Sites" at bounding box center [584, 79] width 135 height 14
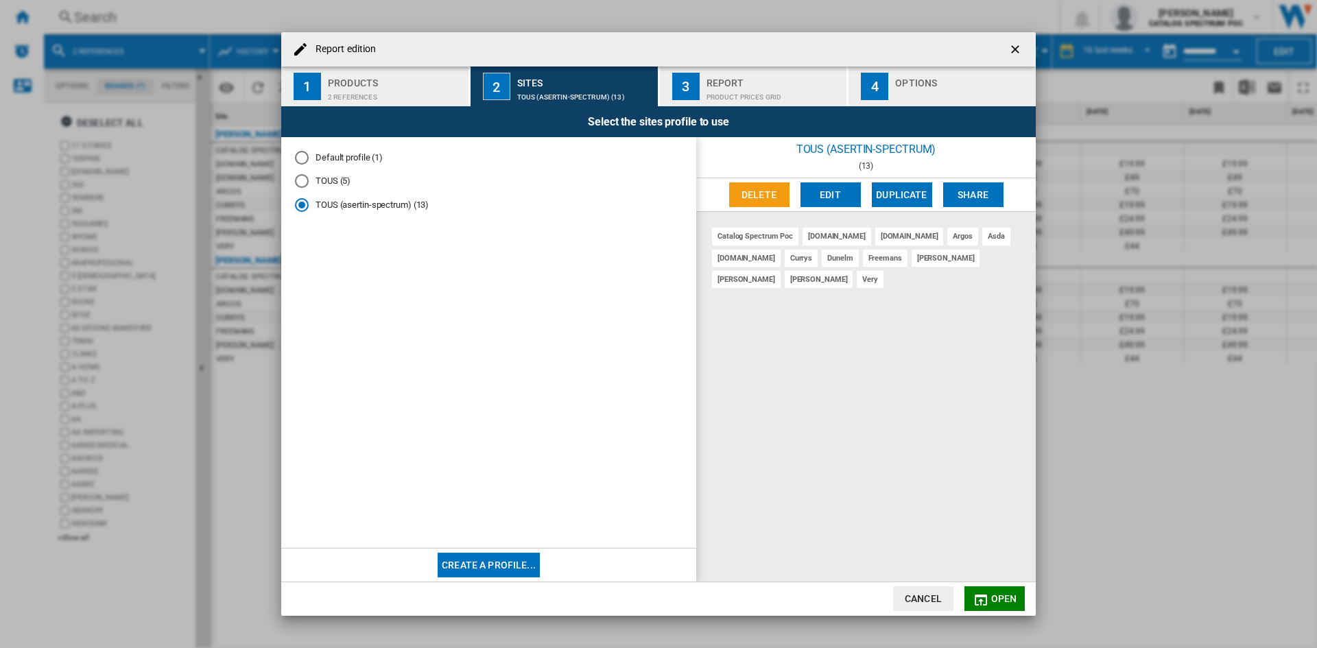
click at [699, 78] on div "3" at bounding box center [685, 86] width 27 height 27
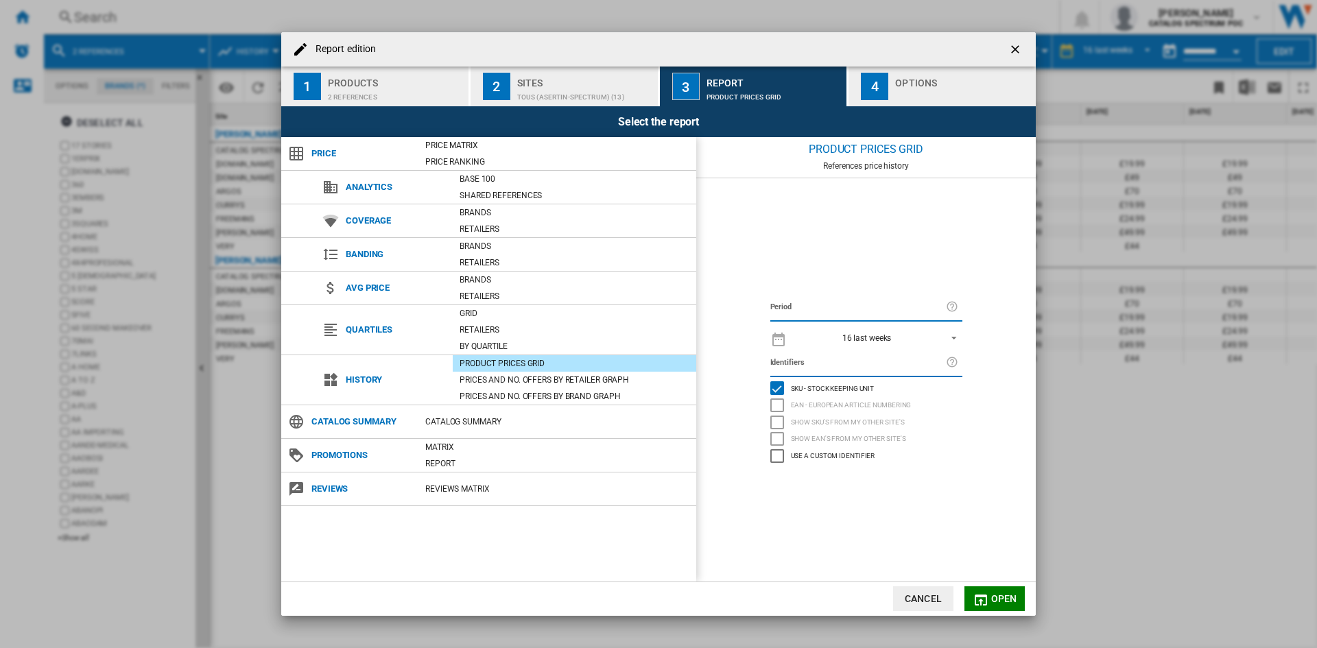
drag, startPoint x: 796, startPoint y: 49, endPoint x: 785, endPoint y: 61, distance: 15.6
click at [785, 61] on div "Report edition" at bounding box center [658, 49] width 754 height 34
click at [1015, 47] on ng-md-icon "getI18NText('BUTTONS.CLOSE_DIALOG')" at bounding box center [1016, 51] width 16 height 16
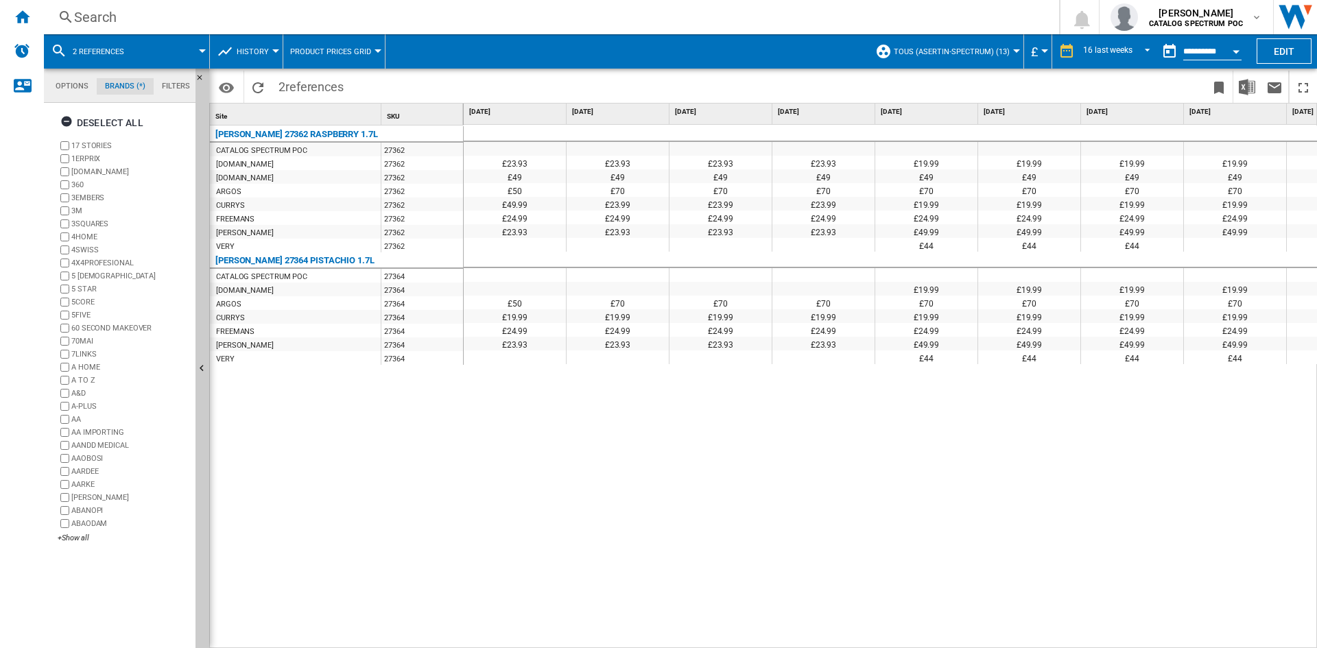
click at [1237, 50] on div "Open calendar" at bounding box center [1236, 51] width 7 height 3
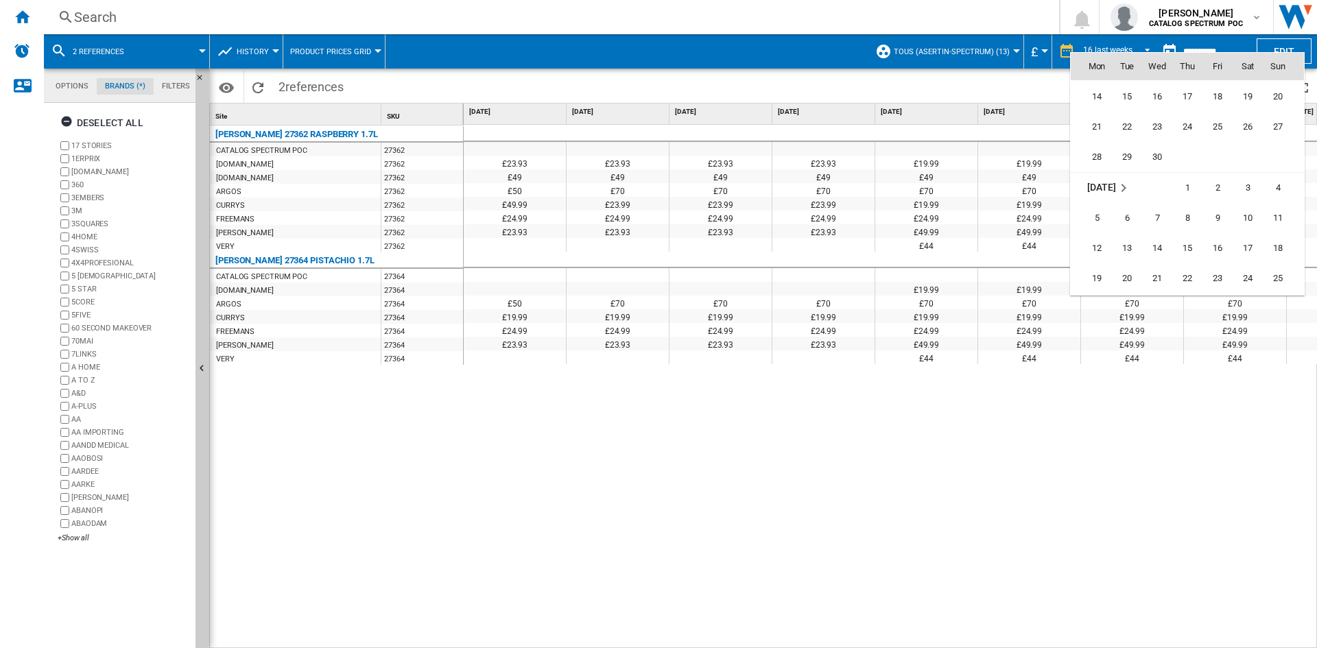
scroll to position [5905, 0]
click at [1099, 250] on span "12" at bounding box center [1096, 248] width 27 height 27
type input "**********"
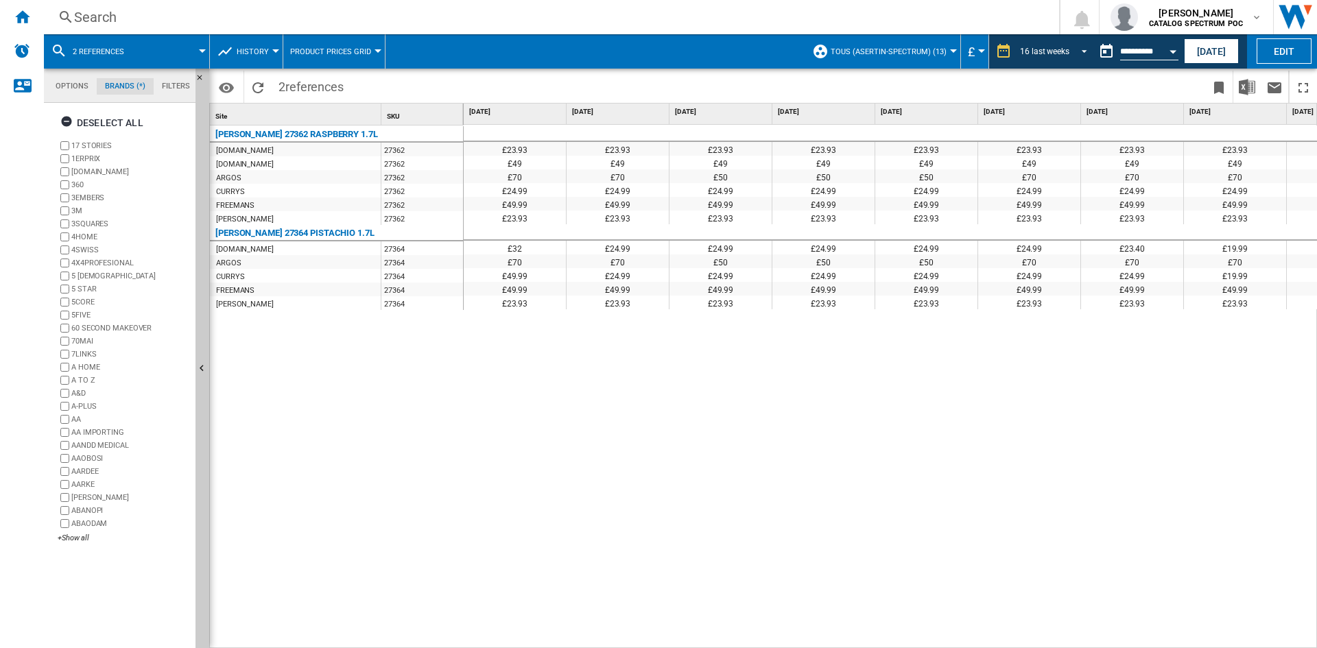
click at [1075, 51] on span "REPORTS.WIZARD.STEPS.REPORT.STEPS.REPORT_OPTIONS.PERIOD: 16 last weeks" at bounding box center [1080, 50] width 16 height 12
click at [1047, 51] on div "14 last days" at bounding box center [1039, 57] width 45 height 12
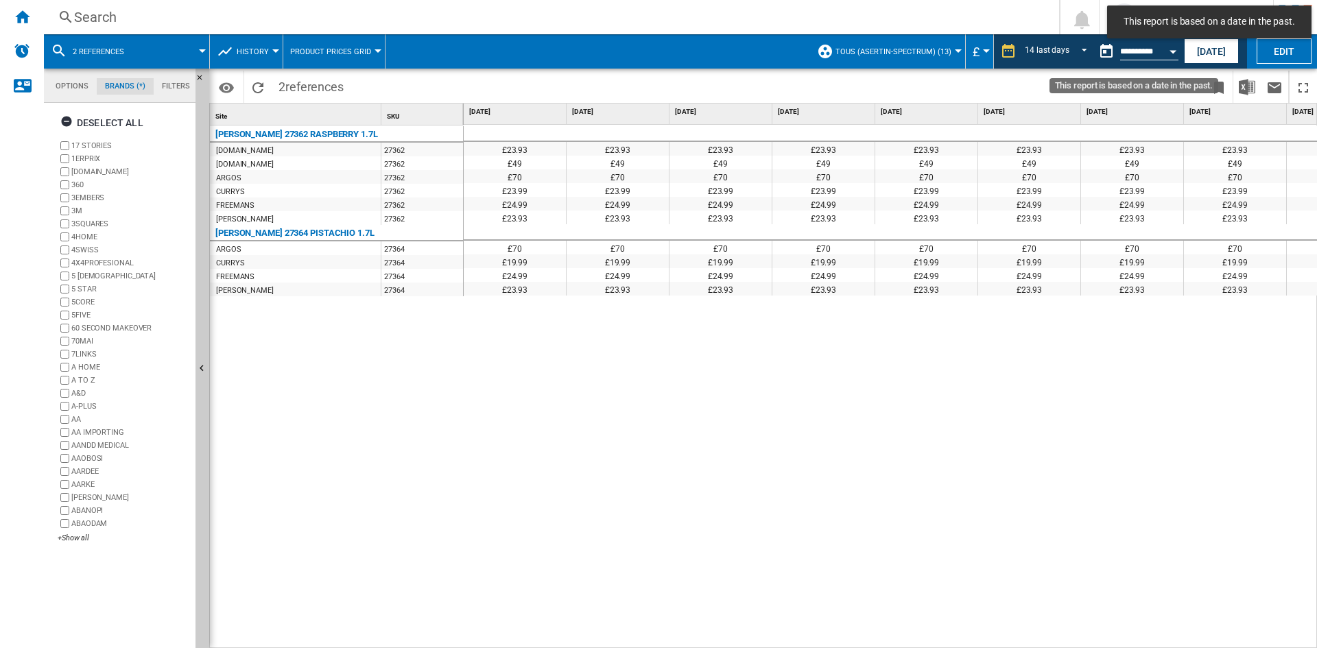
click at [1171, 54] on button "Open calendar" at bounding box center [1173, 49] width 25 height 25
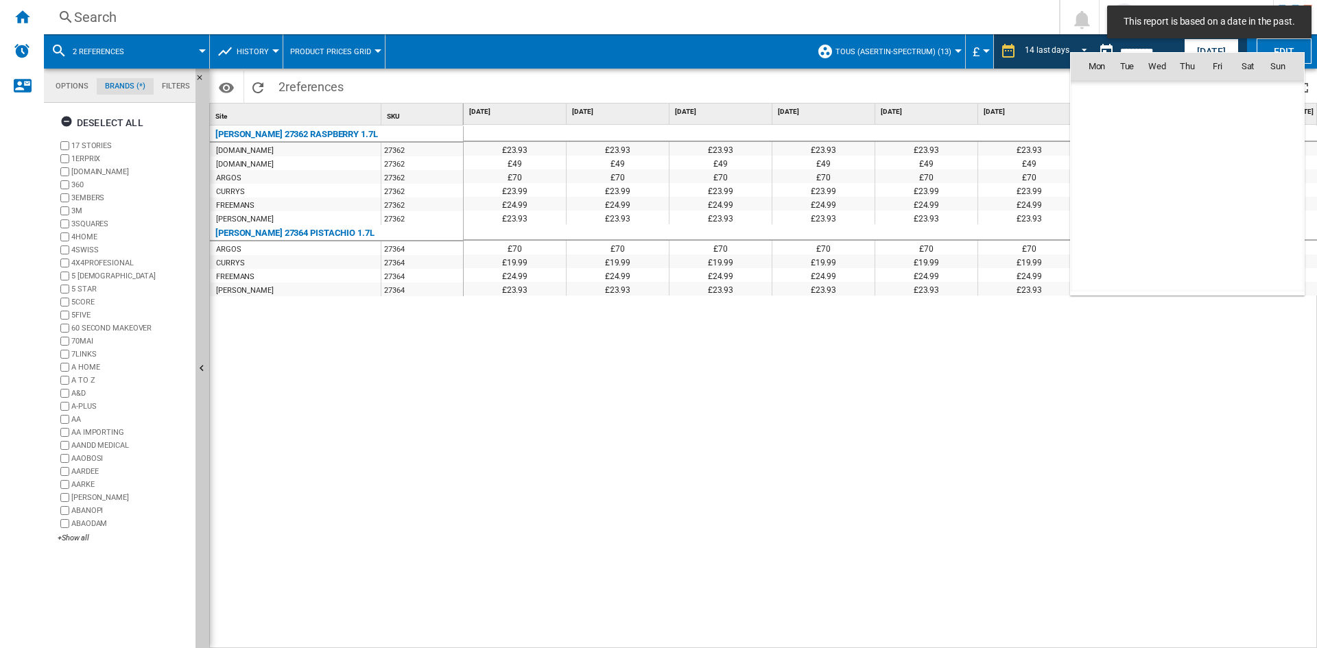
scroll to position [5998, 0]
click at [1095, 214] on span "26" at bounding box center [1096, 216] width 27 height 27
type input "**********"
